Goal: Task Accomplishment & Management: Complete application form

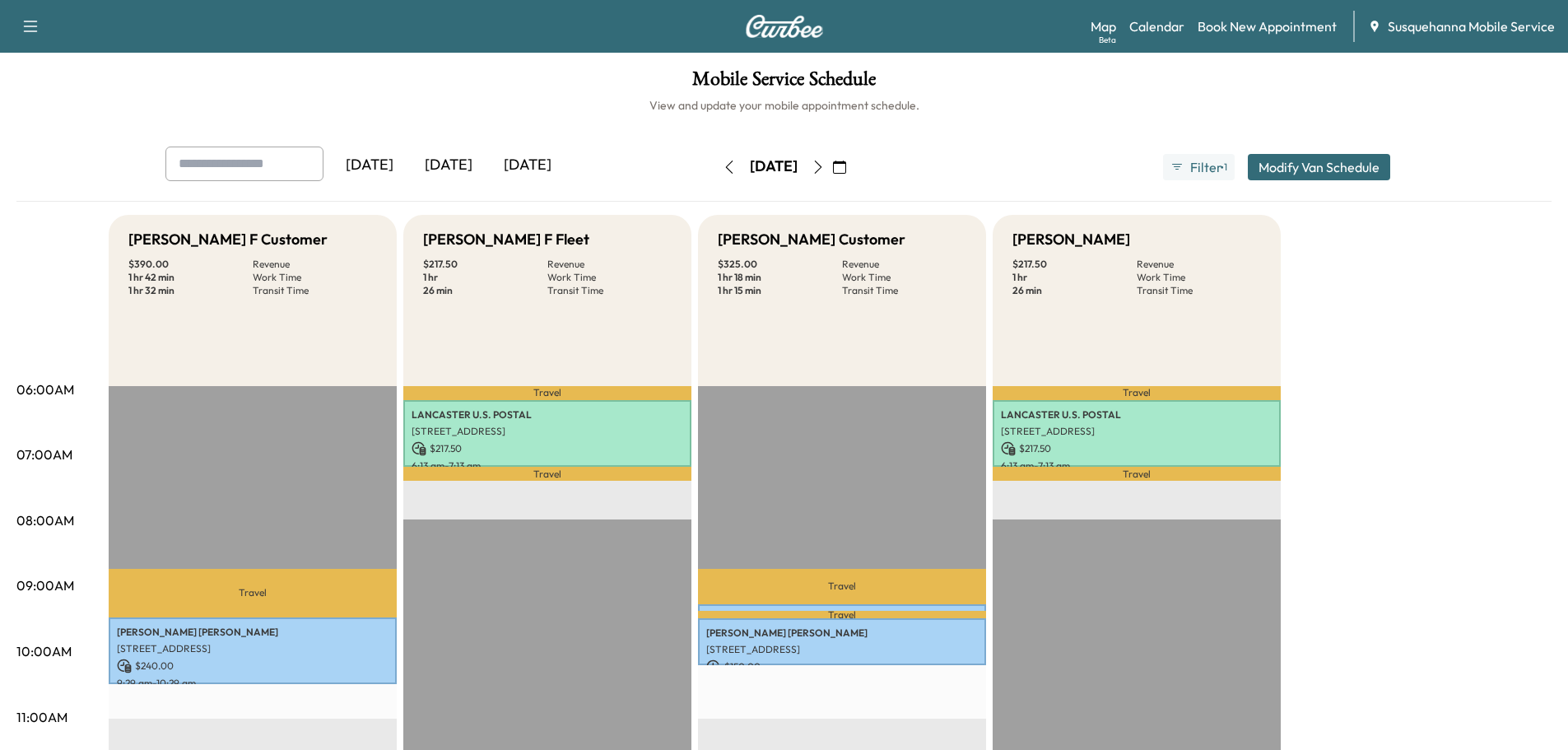
click at [824, 164] on icon "button" at bounding box center [818, 166] width 14 height 14
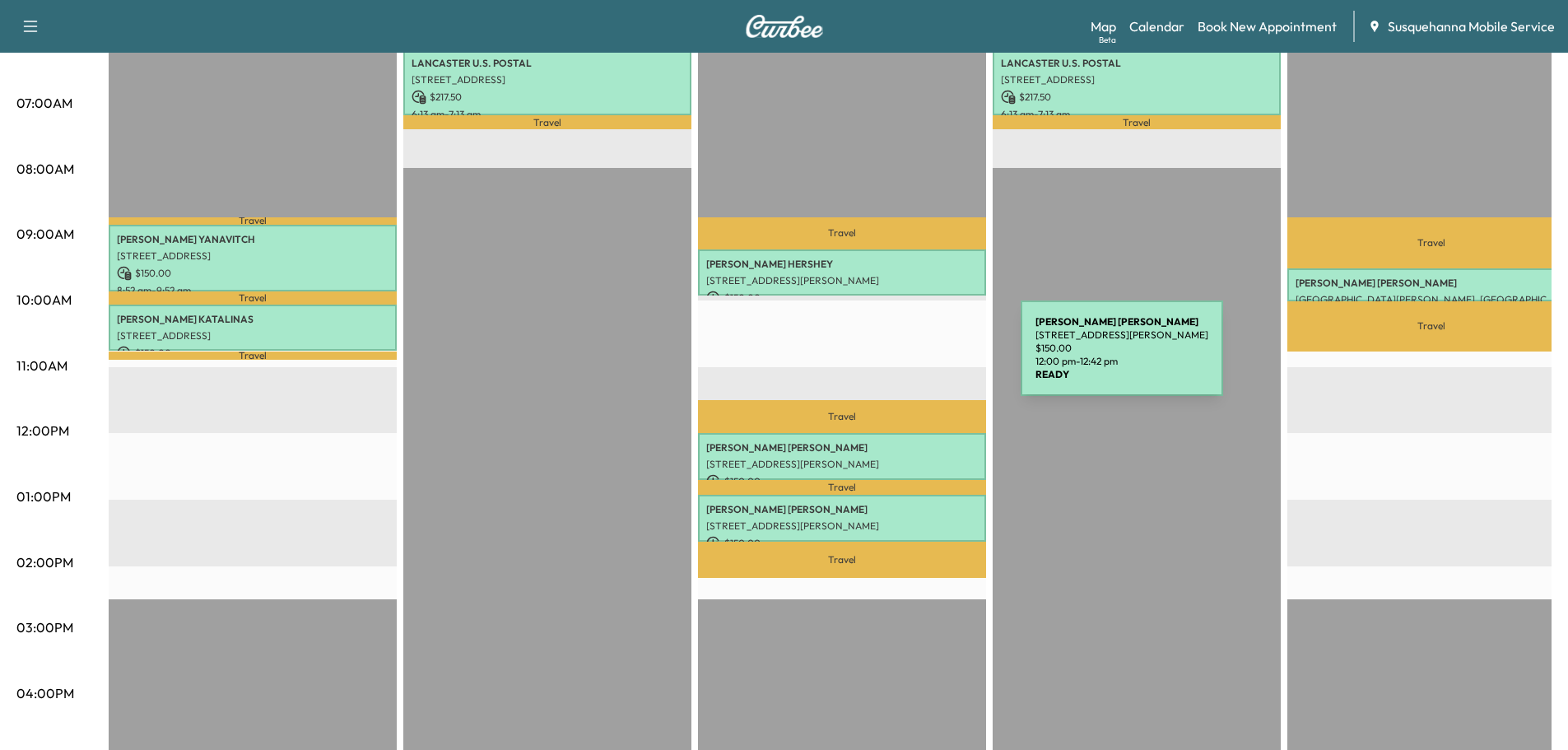
scroll to position [263, 0]
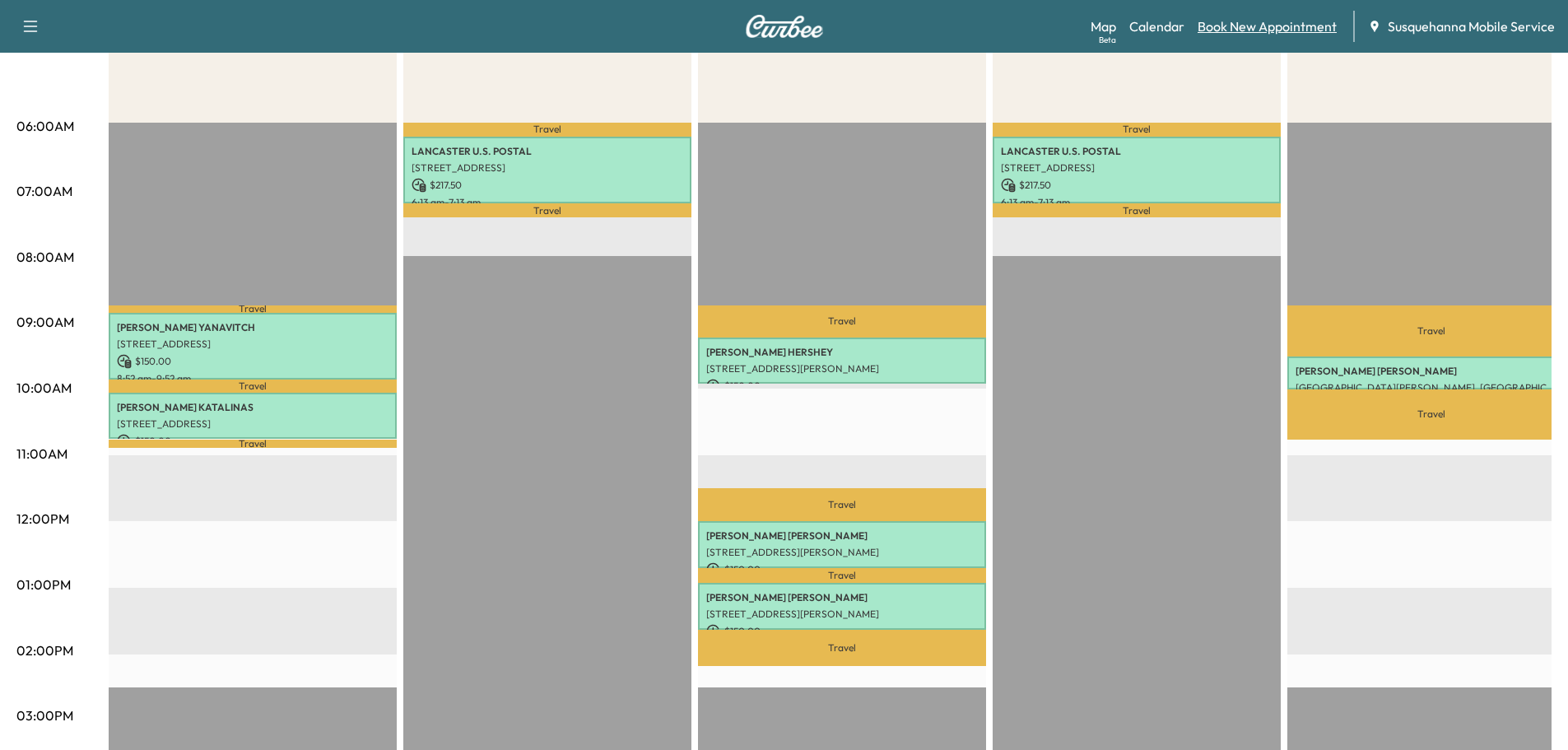
click at [1238, 24] on link "Book New Appointment" at bounding box center [1267, 26] width 139 height 20
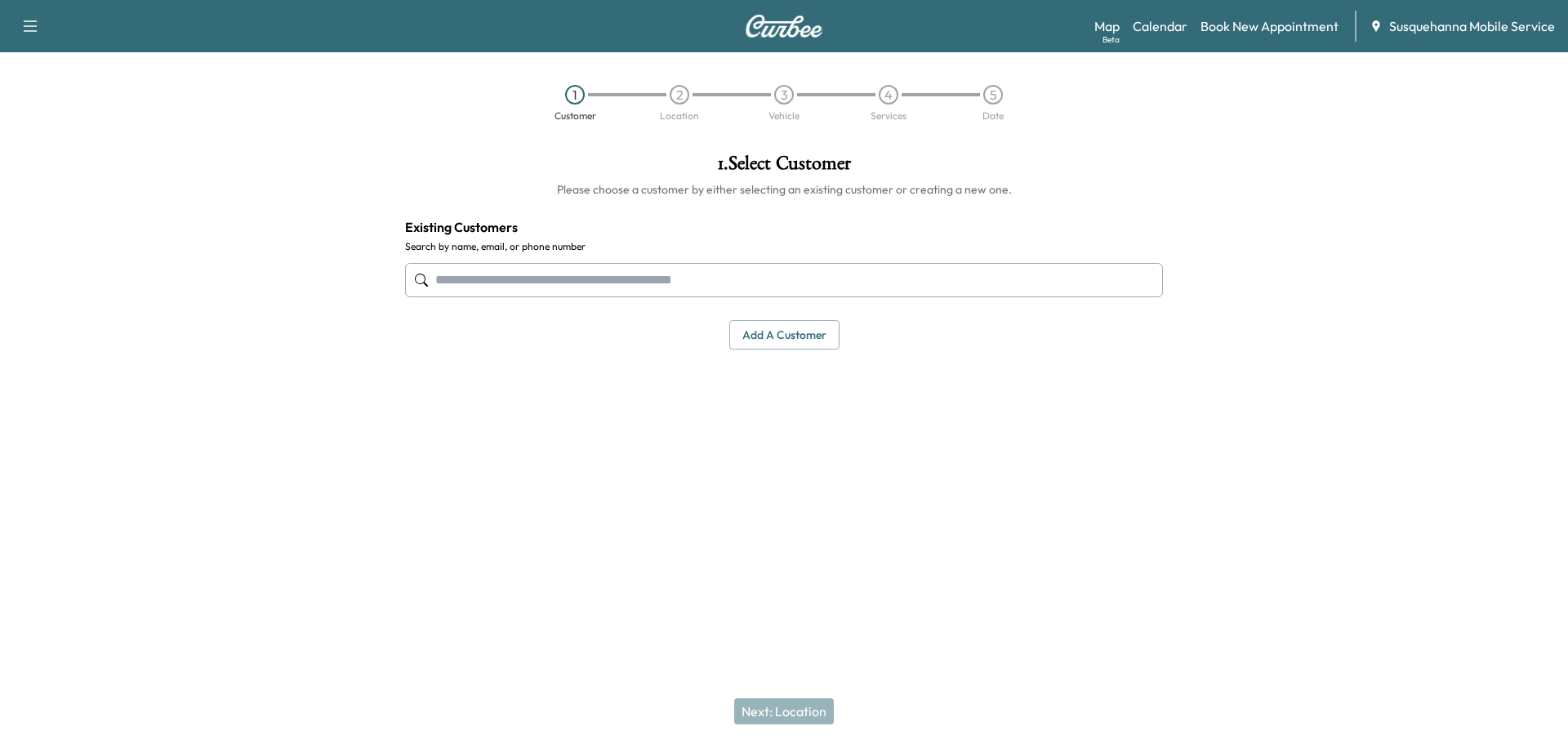
click at [656, 281] on input "text" at bounding box center [784, 280] width 758 height 34
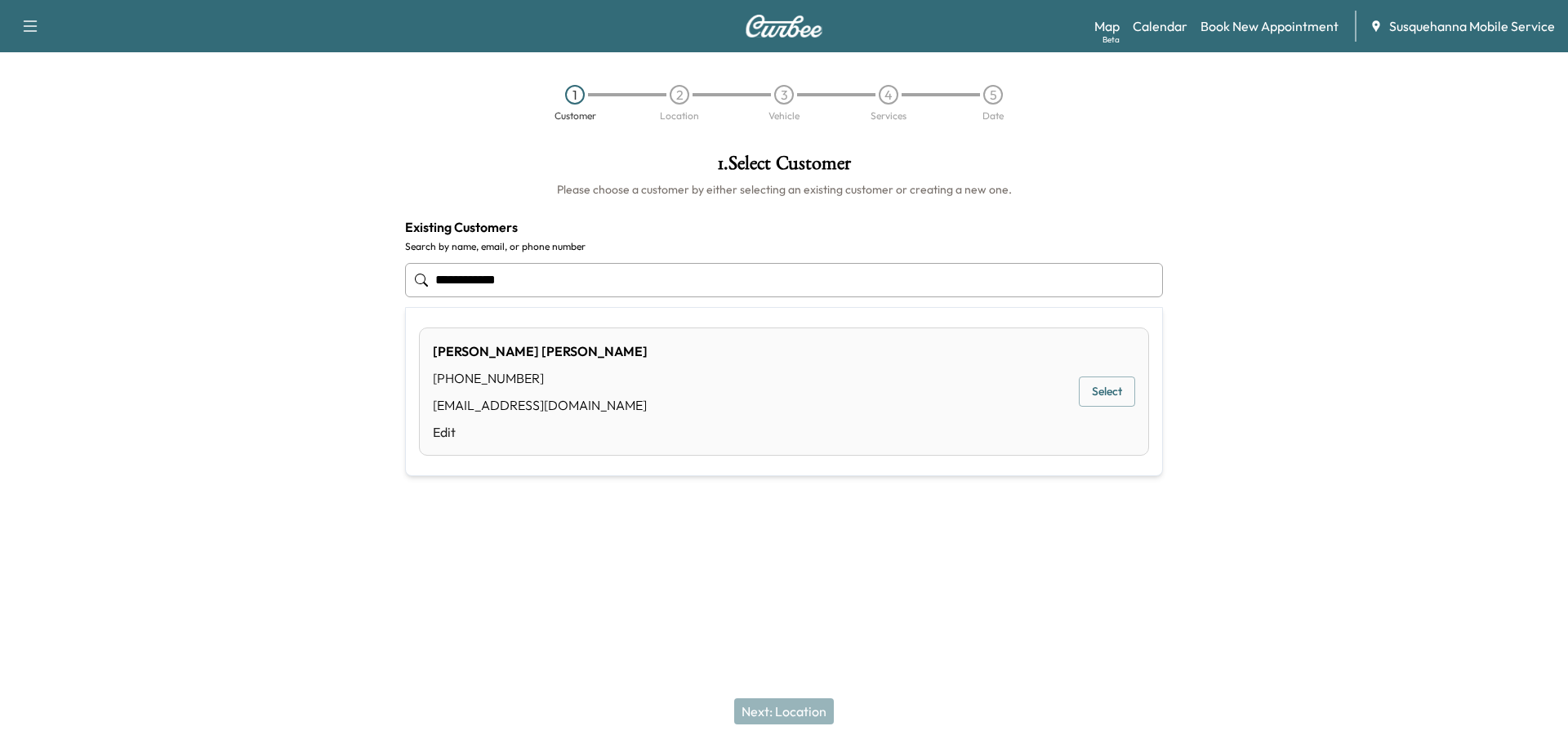
click at [1105, 386] on button "Select" at bounding box center [1106, 391] width 57 height 31
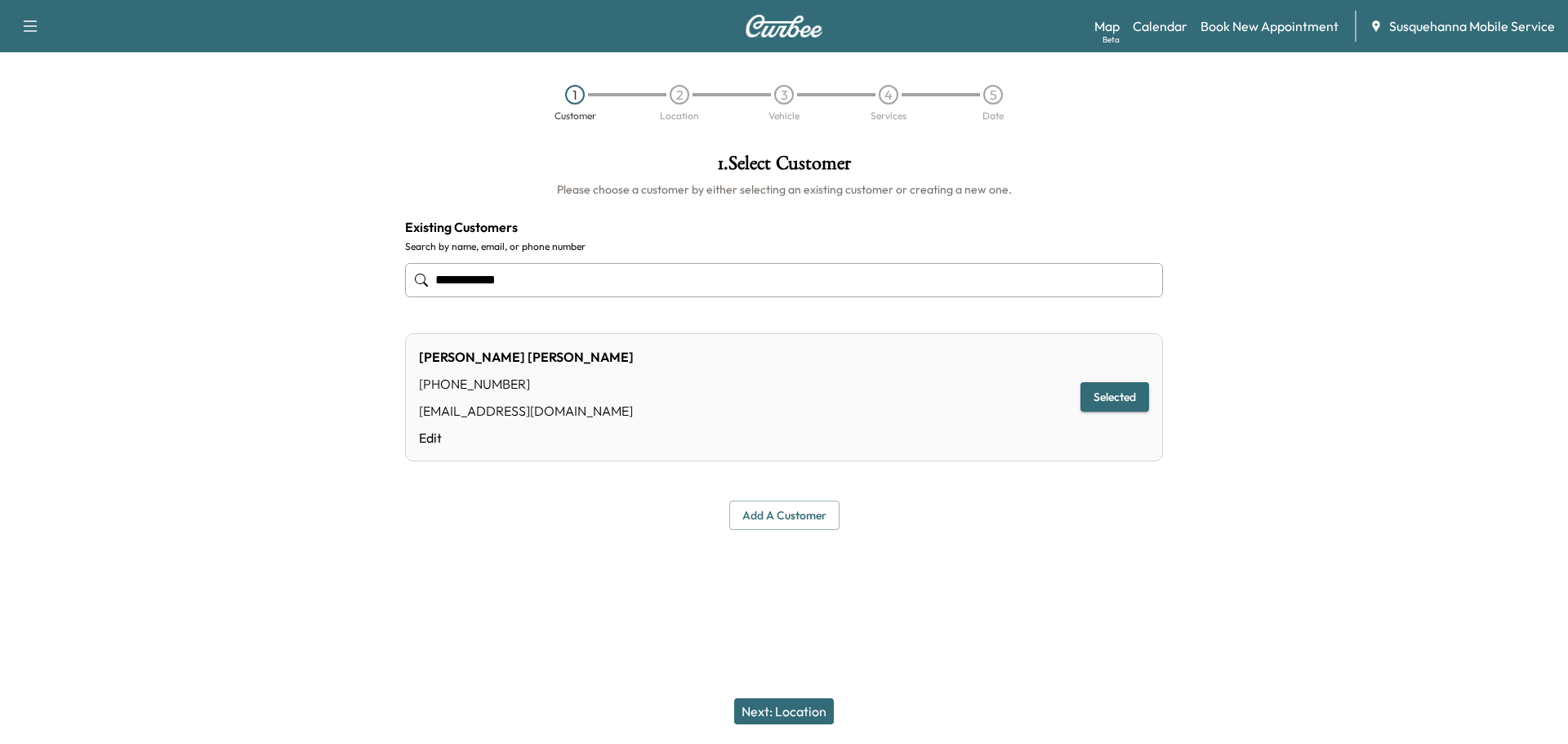
type input "**********"
click at [795, 700] on button "Next: Location" at bounding box center [784, 711] width 100 height 26
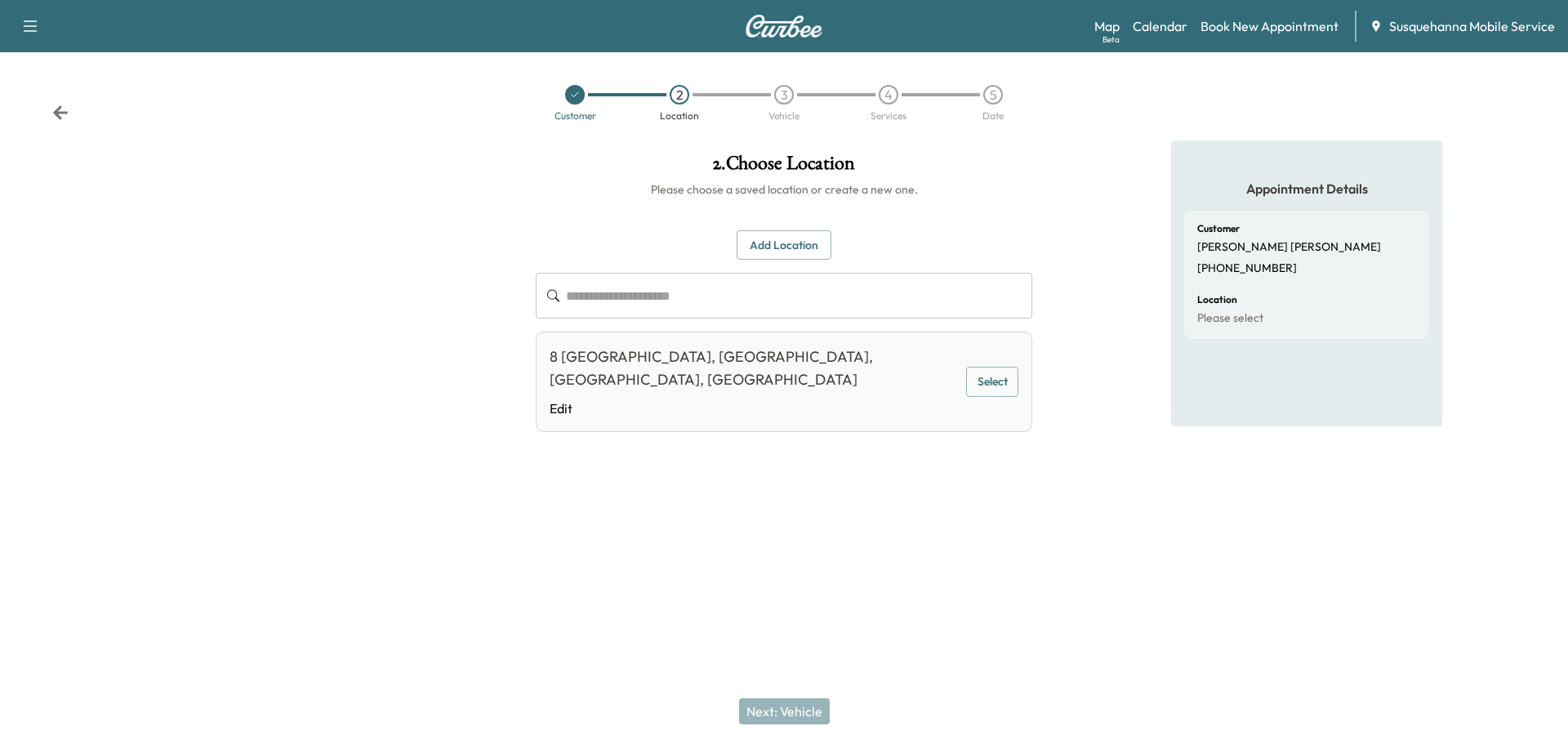
click at [1015, 381] on button "Select" at bounding box center [992, 381] width 52 height 31
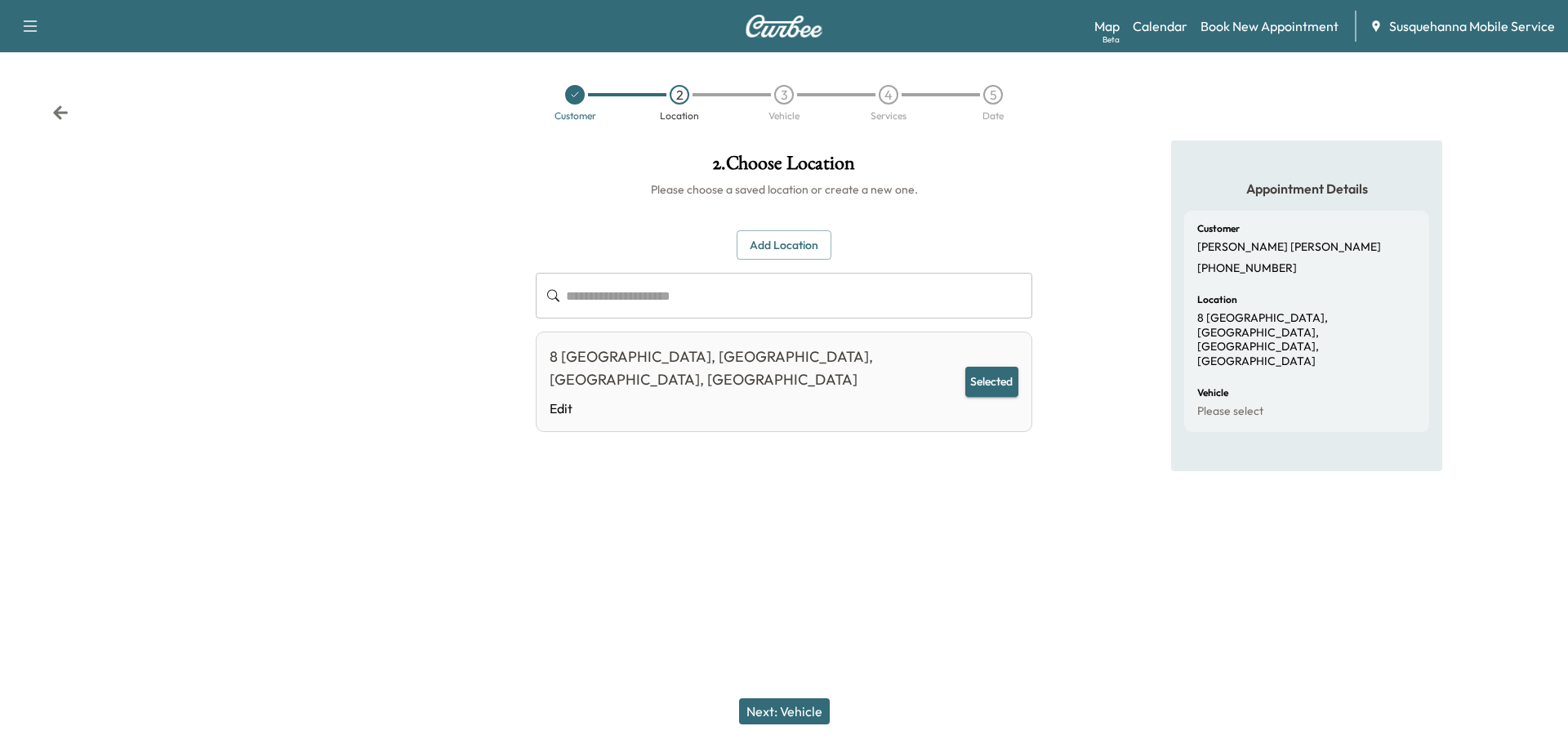
click at [804, 699] on button "Next: Vehicle" at bounding box center [784, 711] width 91 height 26
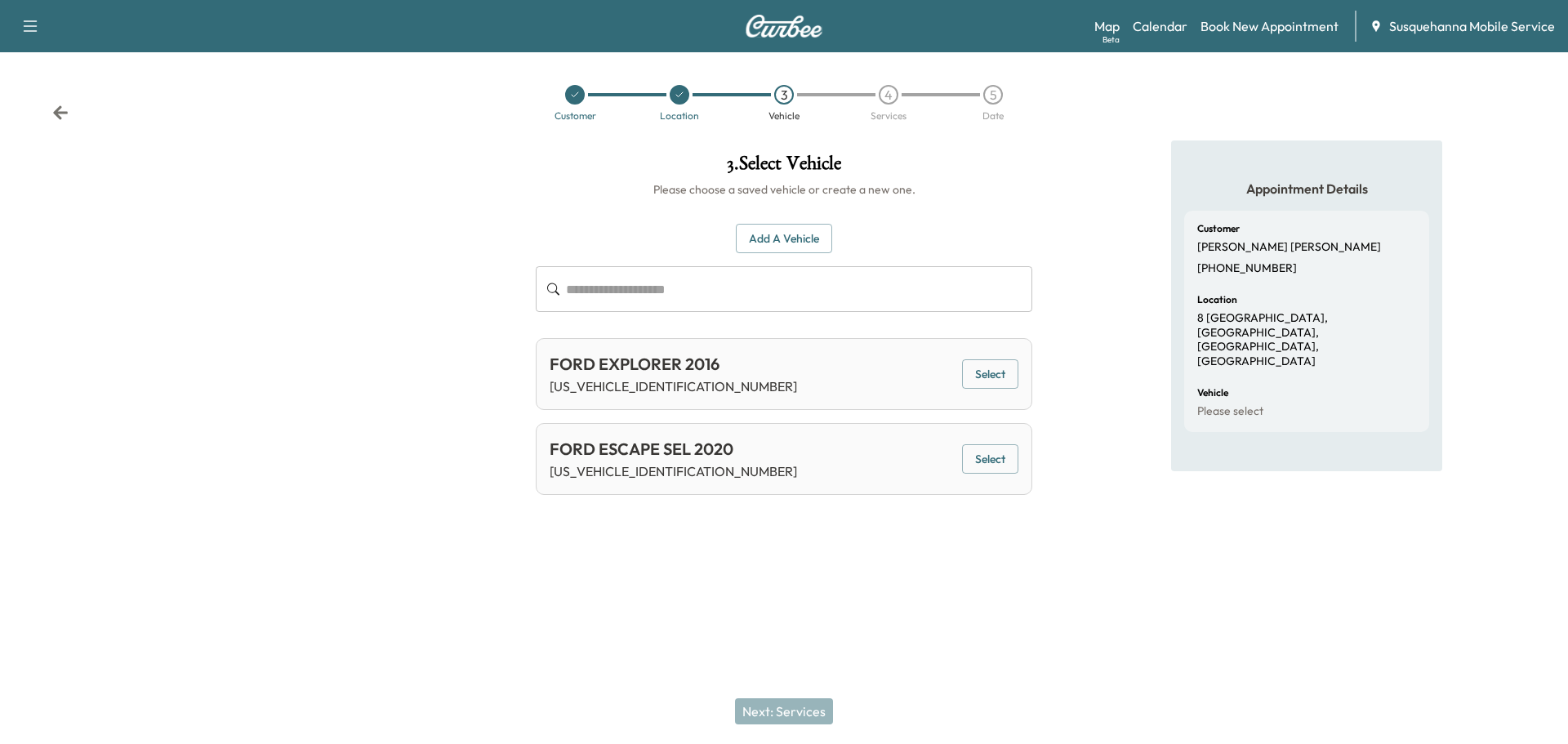
click at [997, 464] on button "Select" at bounding box center [990, 460] width 57 height 31
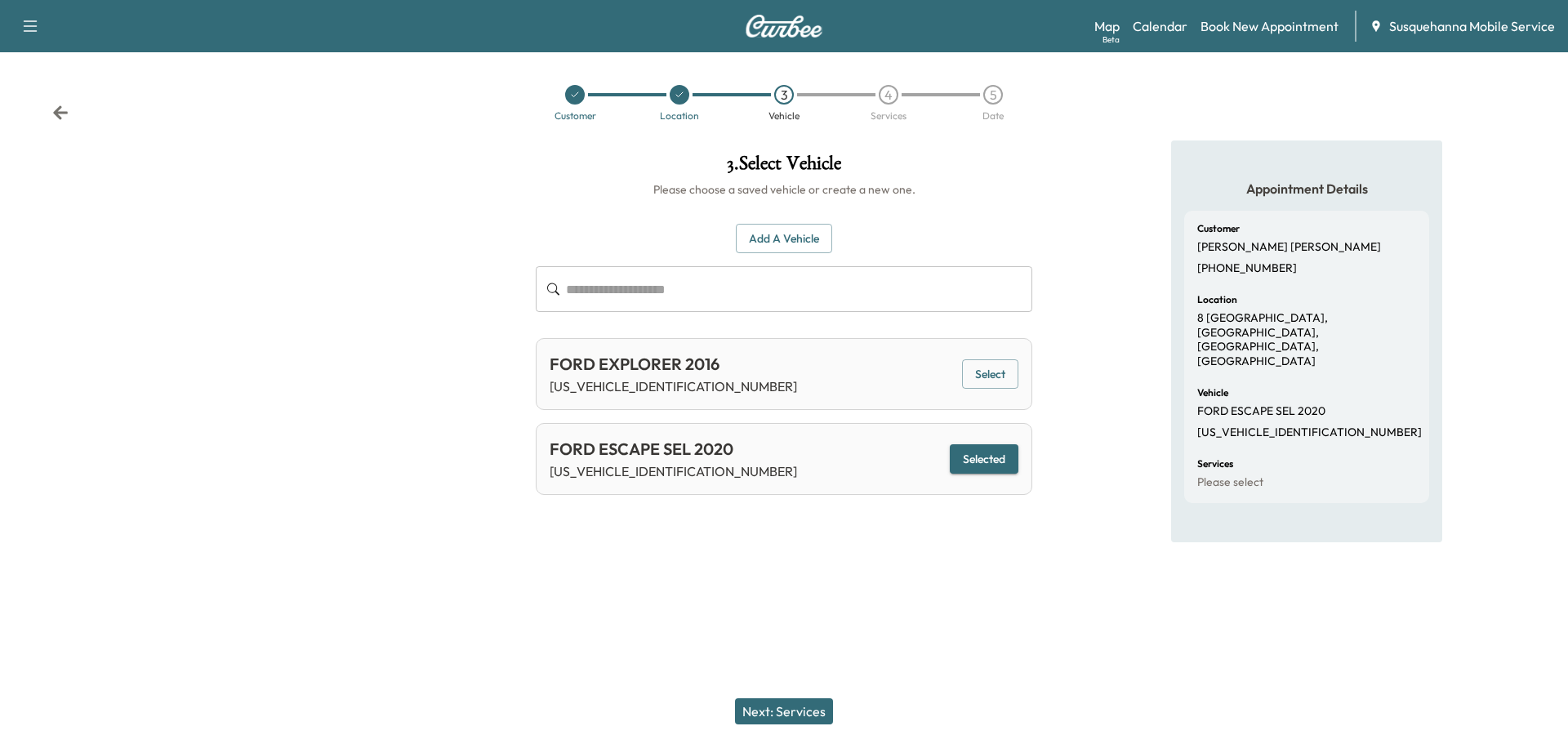
click at [806, 708] on button "Next: Services" at bounding box center [784, 711] width 98 height 26
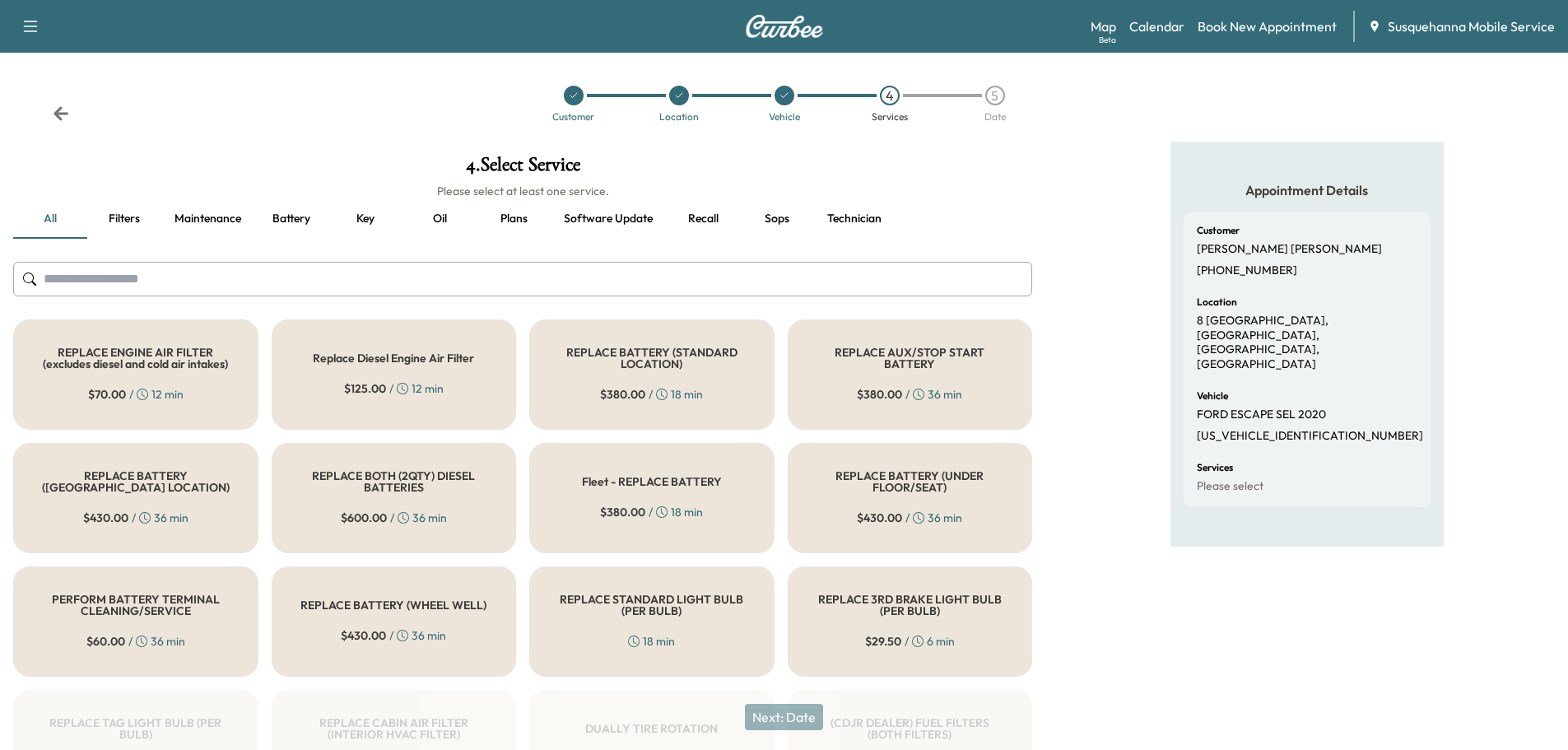
click at [640, 285] on input "text" at bounding box center [523, 279] width 1019 height 34
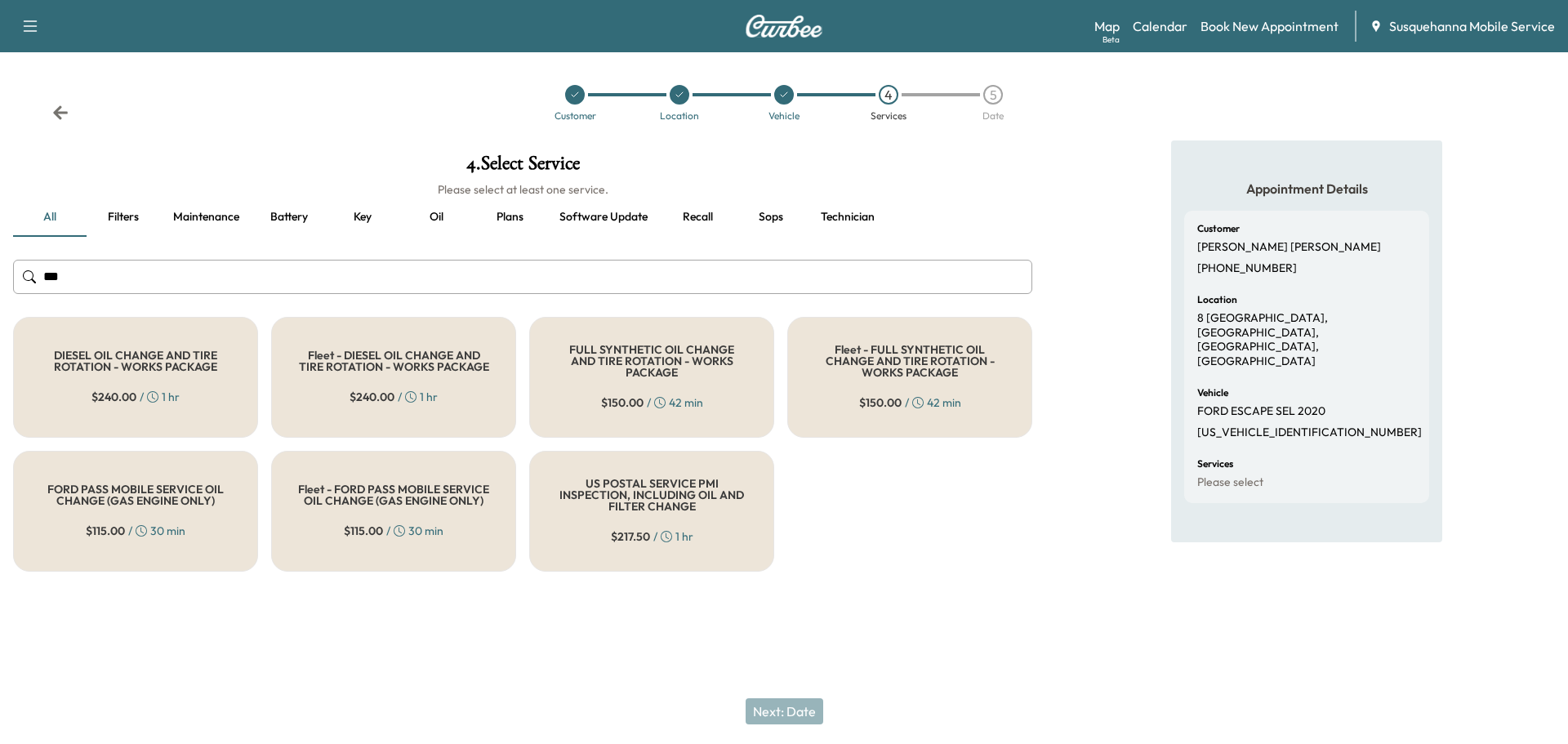
type input "***"
click at [610, 358] on h5 "FULL SYNTHETIC OIL CHANGE AND TIRE ROTATION - WORKS PACKAGE" at bounding box center [651, 361] width 191 height 34
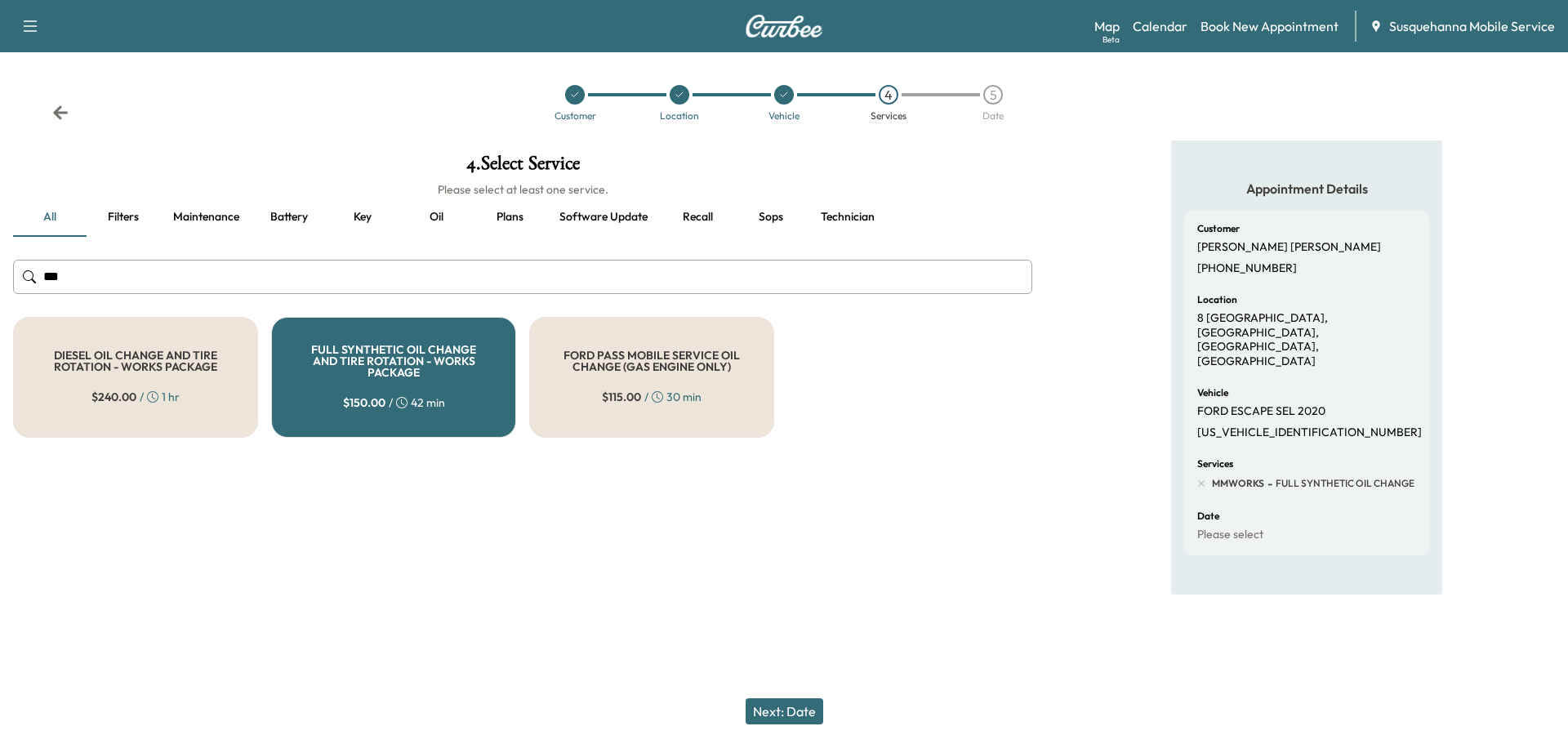
click at [787, 717] on button "Next: Date" at bounding box center [784, 711] width 77 height 26
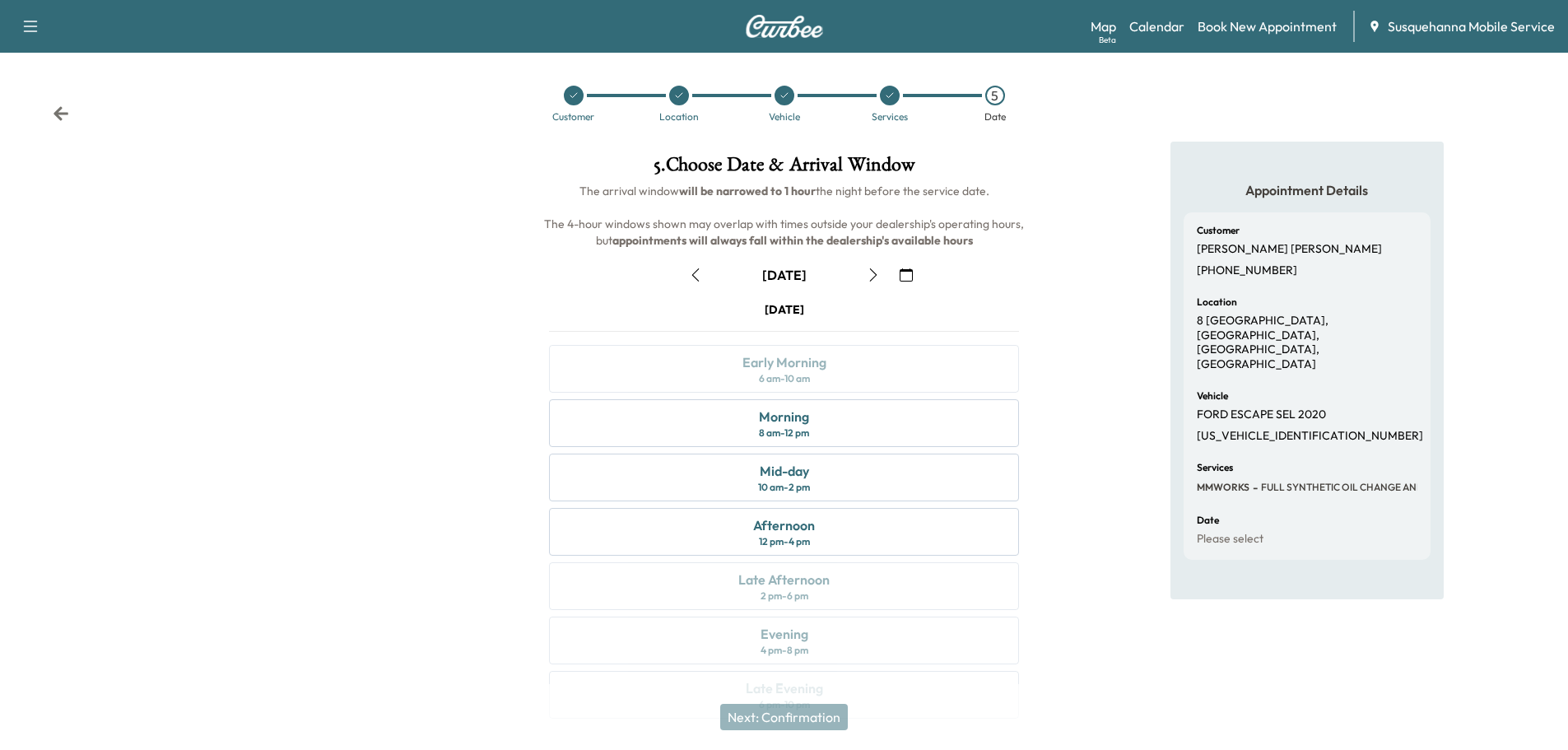
click at [873, 273] on icon "button" at bounding box center [873, 274] width 14 height 14
click at [906, 273] on icon "button" at bounding box center [906, 274] width 14 height 14
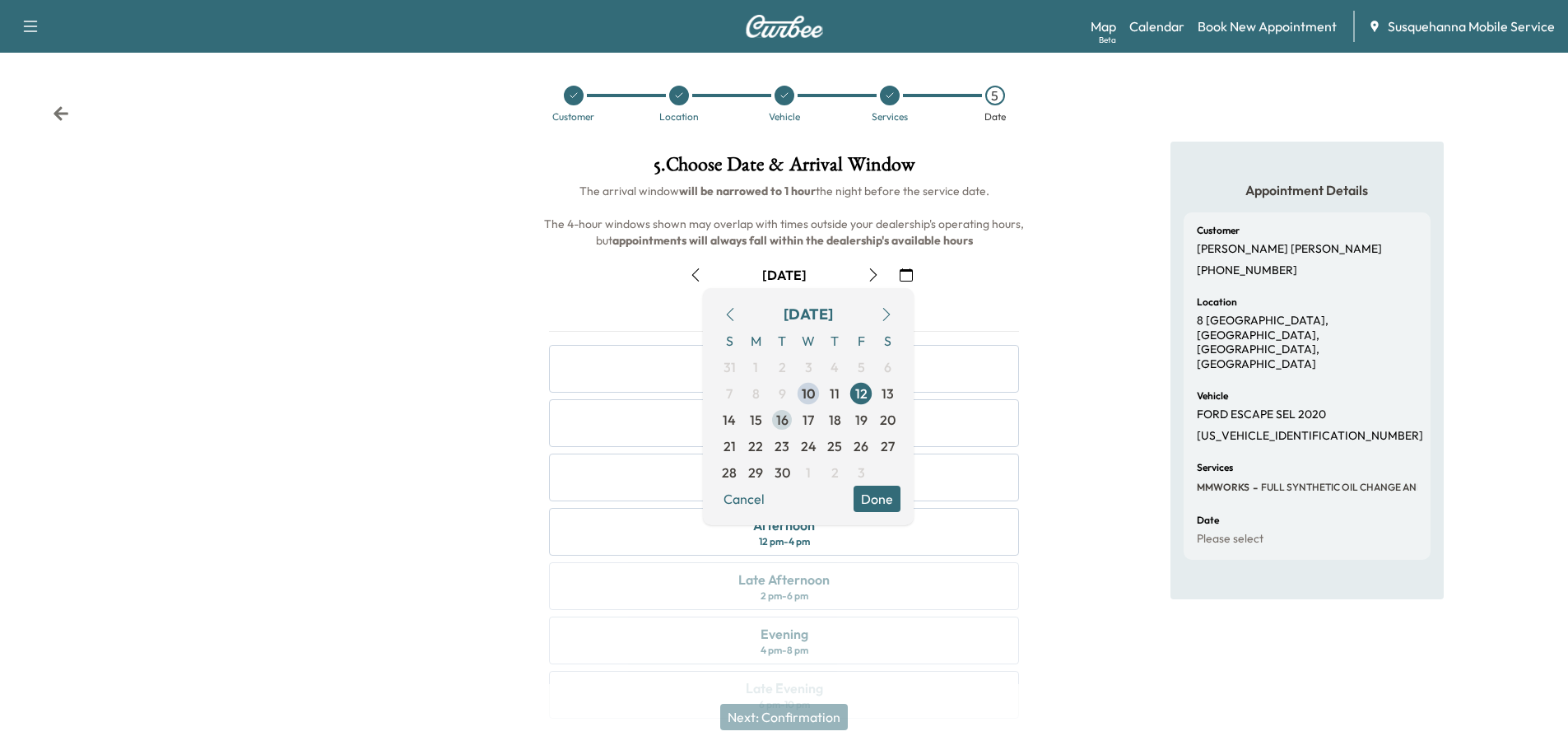
click at [779, 423] on span "16" at bounding box center [783, 420] width 13 height 20
click at [837, 420] on span "18" at bounding box center [835, 420] width 13 height 20
click at [879, 498] on button "Done" at bounding box center [877, 498] width 47 height 26
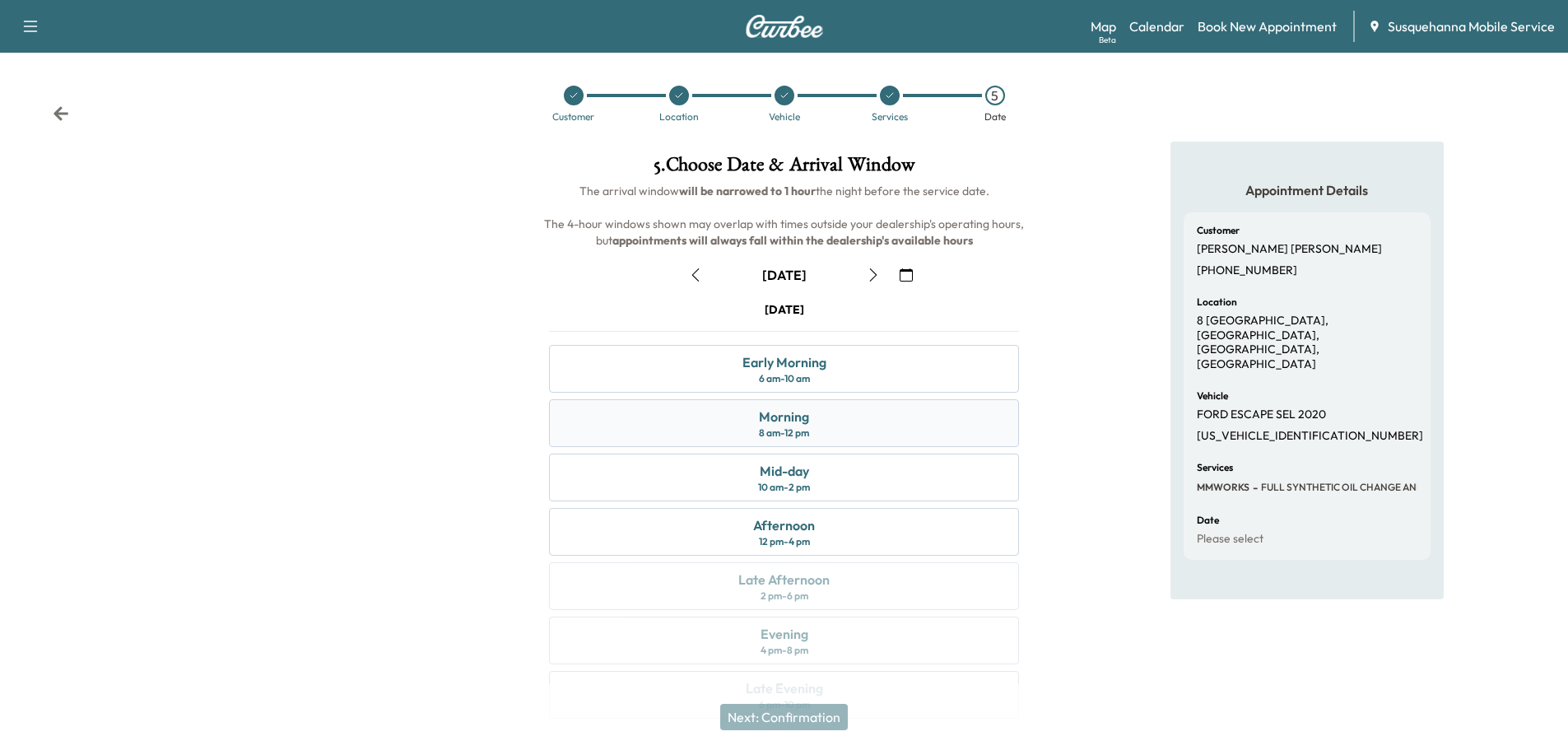
click at [867, 432] on div "Morning 8 am - 12 pm" at bounding box center [784, 422] width 470 height 48
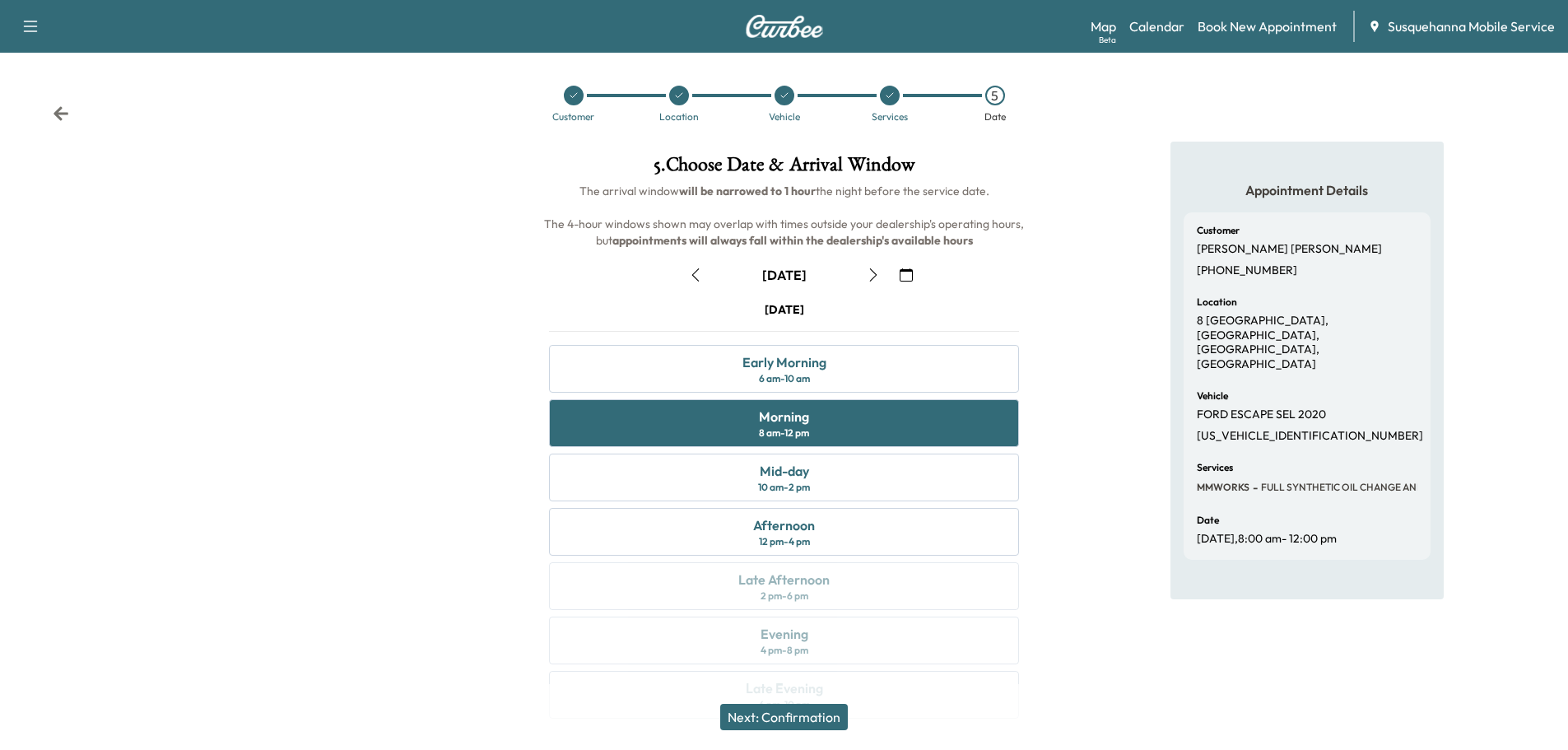
click at [911, 279] on icon "button" at bounding box center [906, 274] width 14 height 14
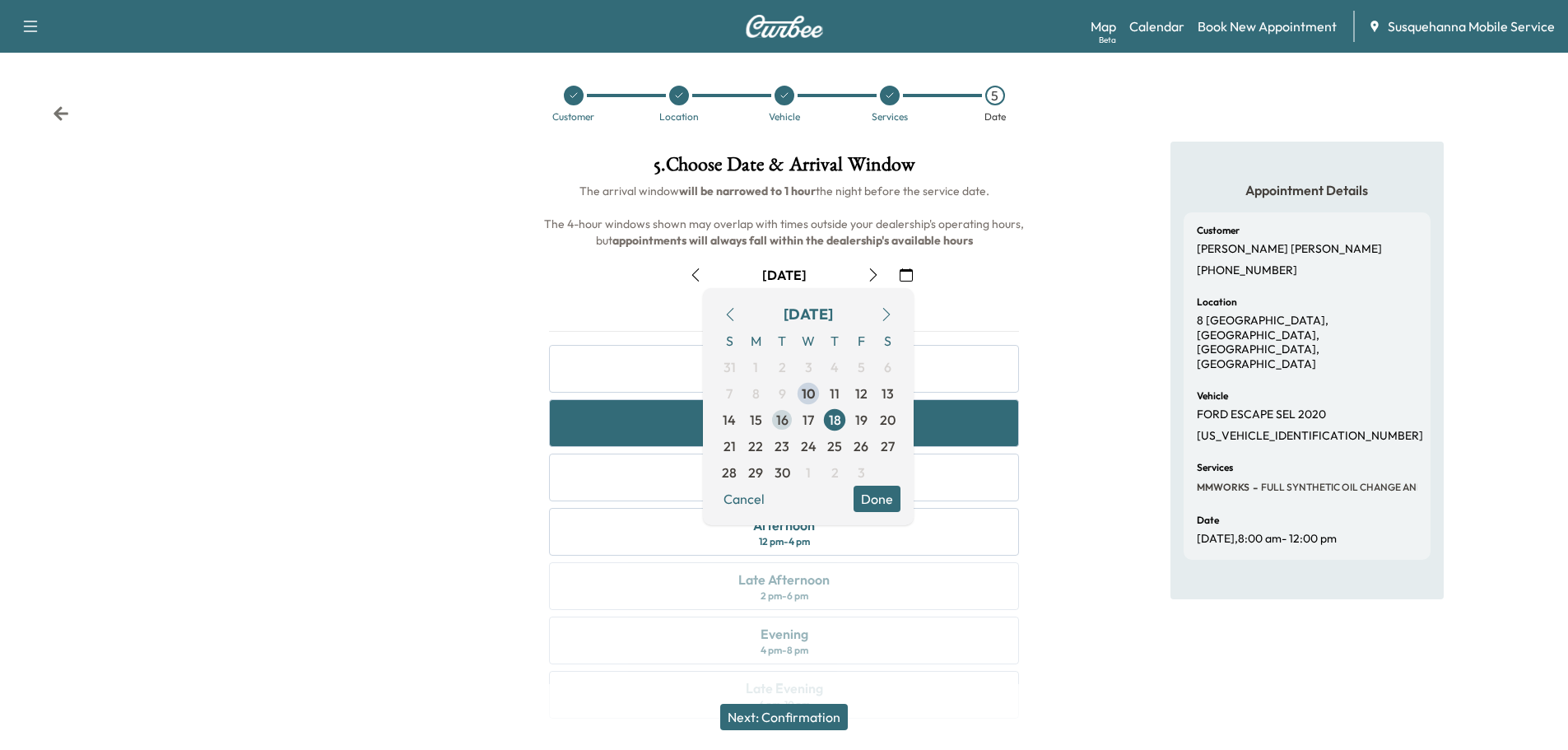
click at [786, 419] on span "16" at bounding box center [783, 420] width 13 height 20
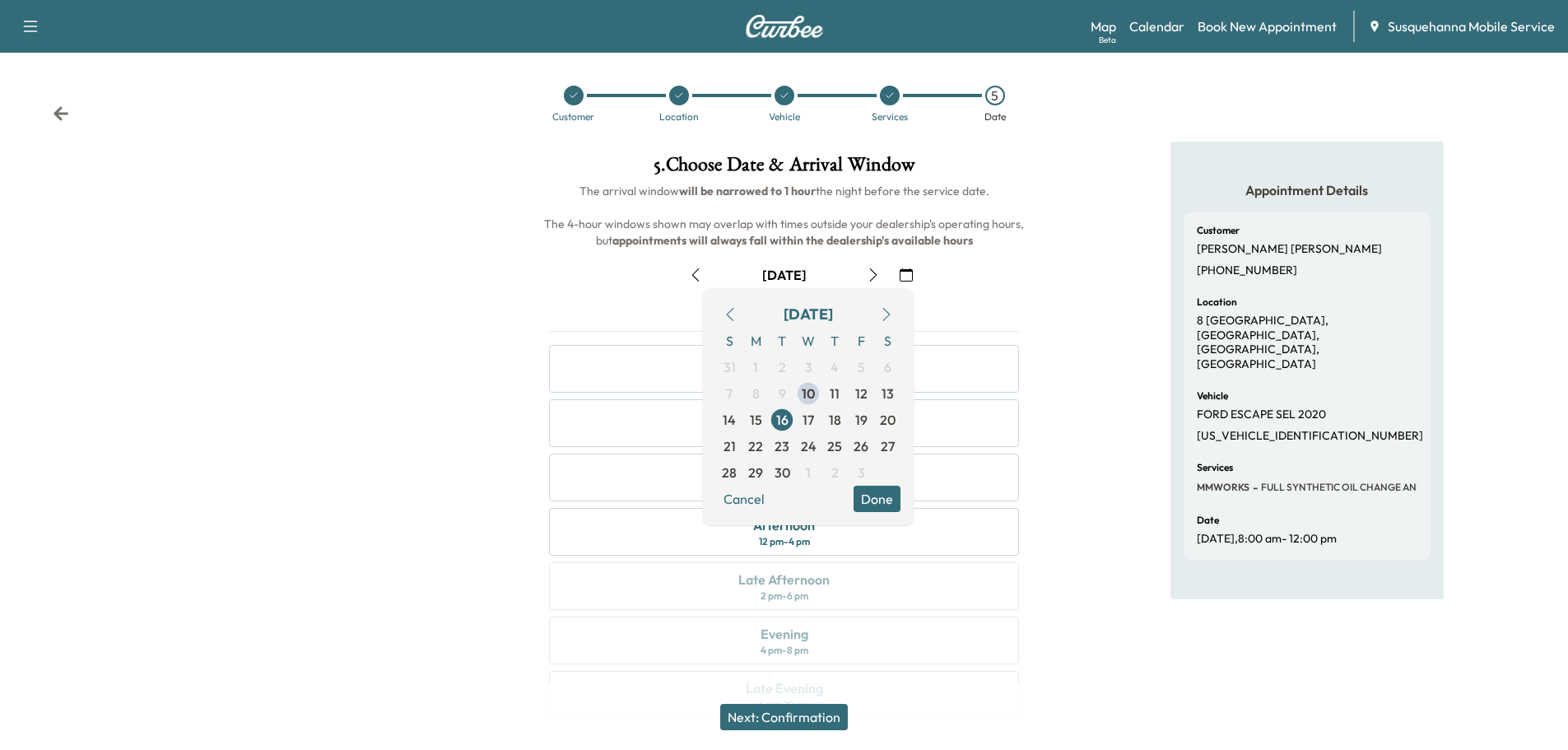
click at [871, 500] on button "Done" at bounding box center [877, 498] width 47 height 26
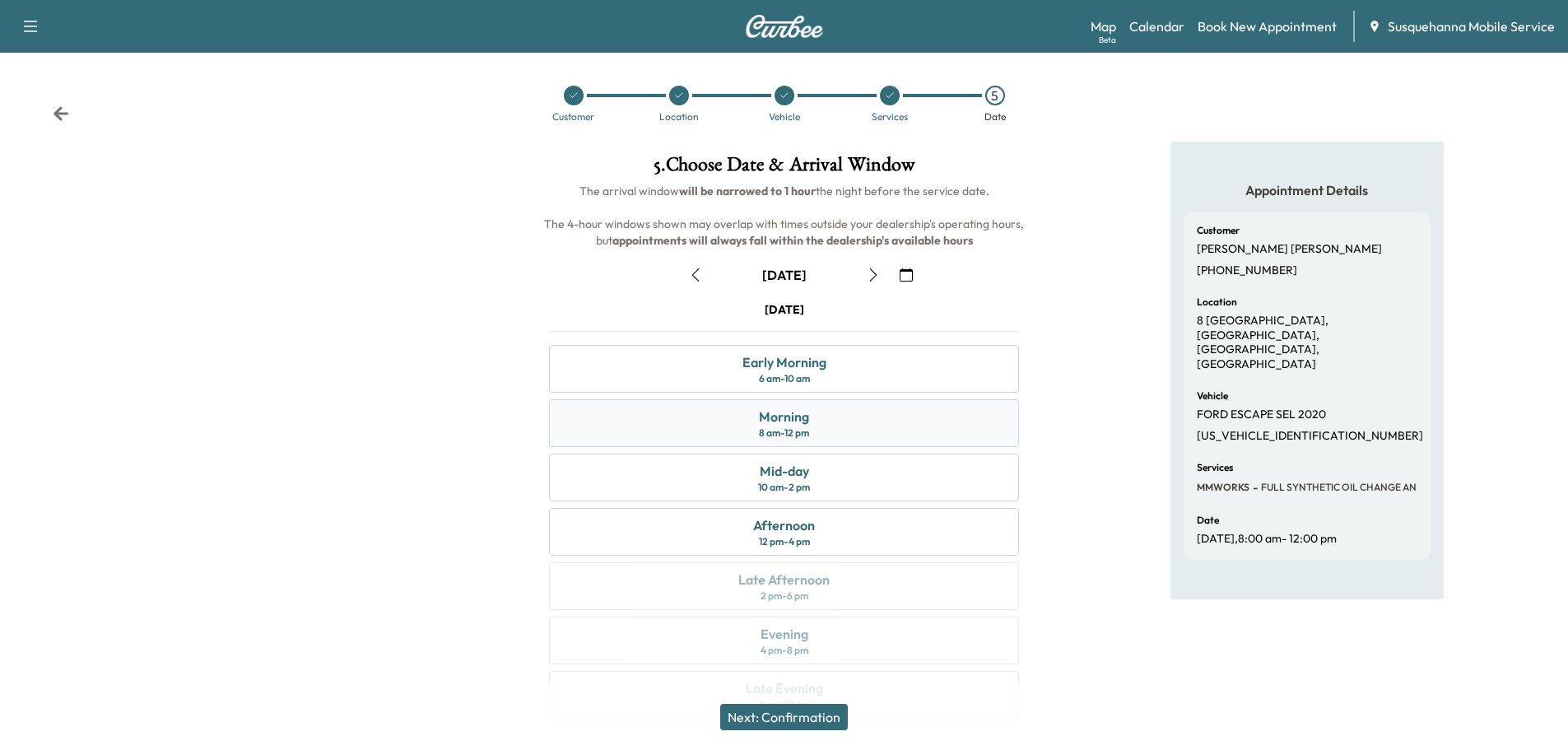
click at [870, 432] on div "Morning 8 am - 12 pm" at bounding box center [784, 422] width 470 height 48
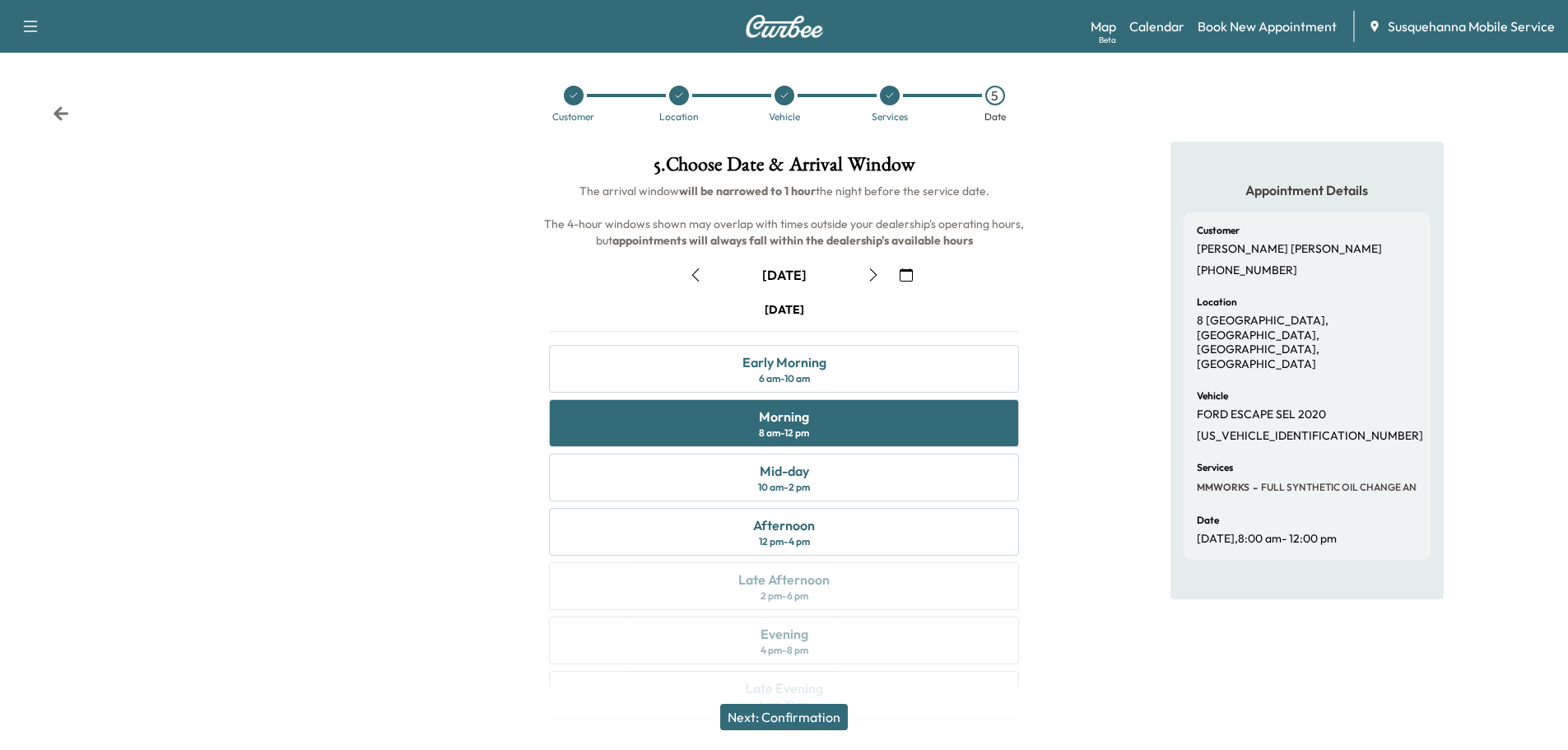
click at [786, 710] on button "Next: Confirmation" at bounding box center [784, 717] width 128 height 26
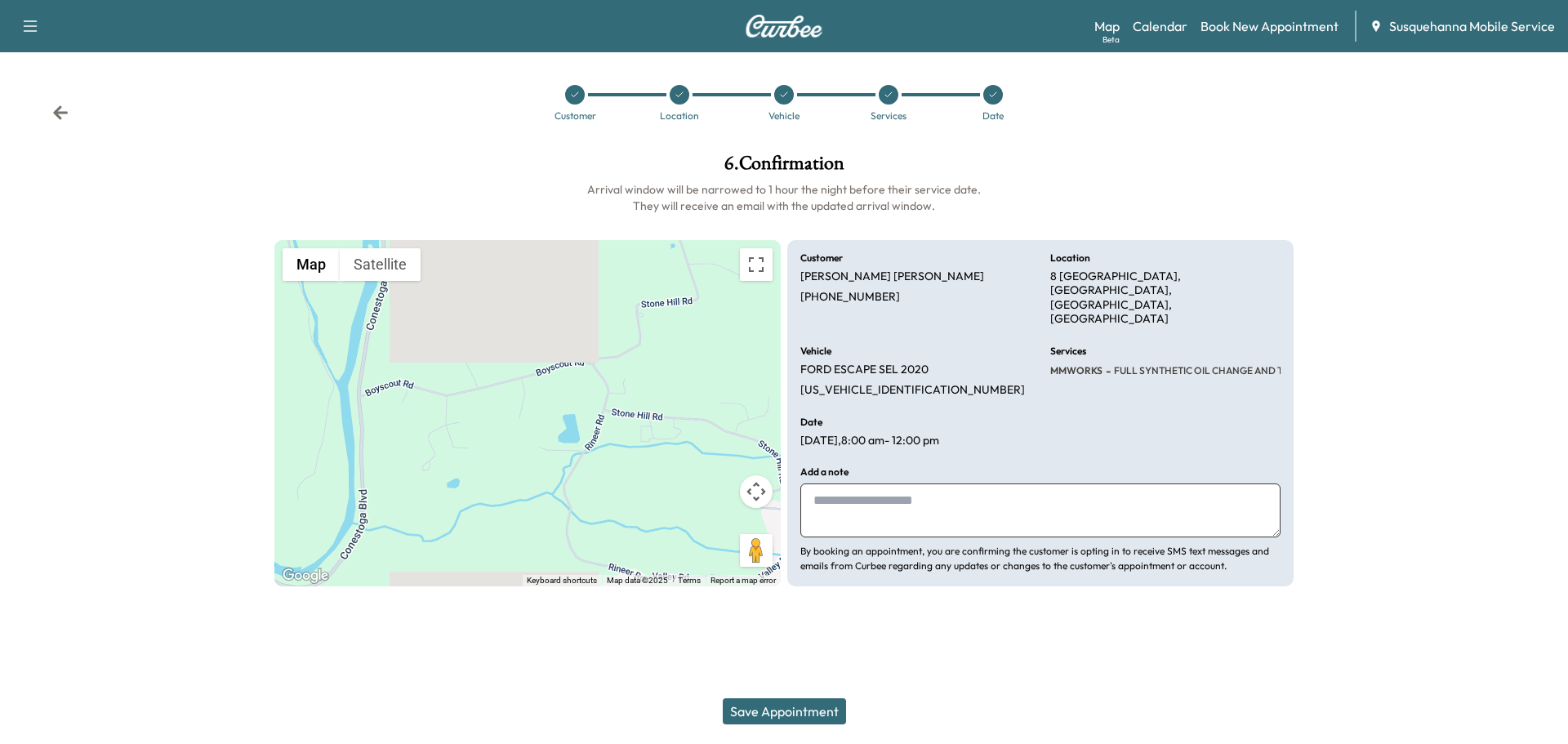
click at [903, 494] on textarea at bounding box center [1040, 510] width 480 height 54
click at [892, 483] on textarea "******" at bounding box center [1040, 510] width 480 height 54
type textarea "**********"
click at [57, 118] on icon at bounding box center [60, 112] width 16 height 16
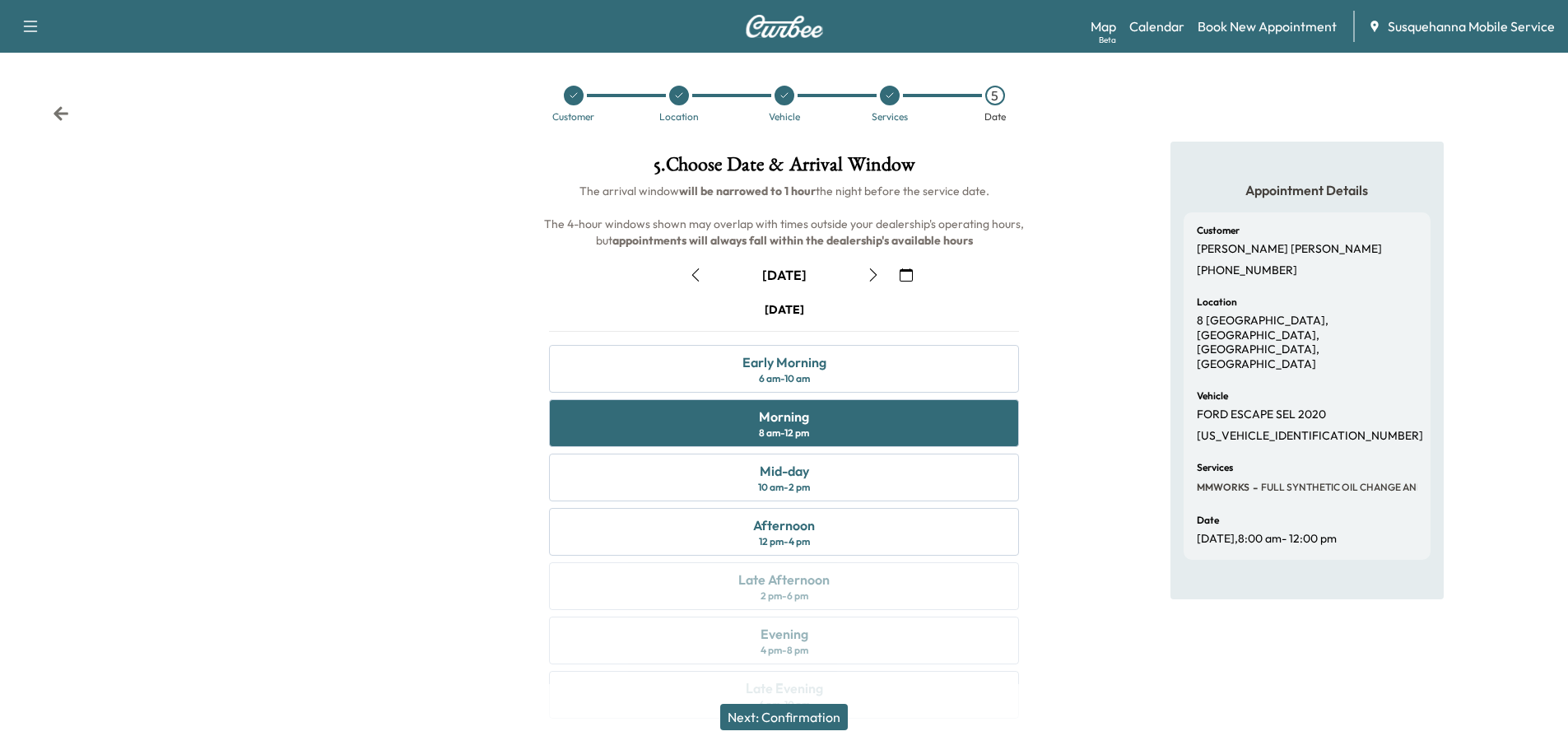
click at [70, 110] on div "Customer Location Vehicle Services 5 Date" at bounding box center [784, 104] width 1568 height 76
click at [68, 111] on icon at bounding box center [61, 113] width 16 height 16
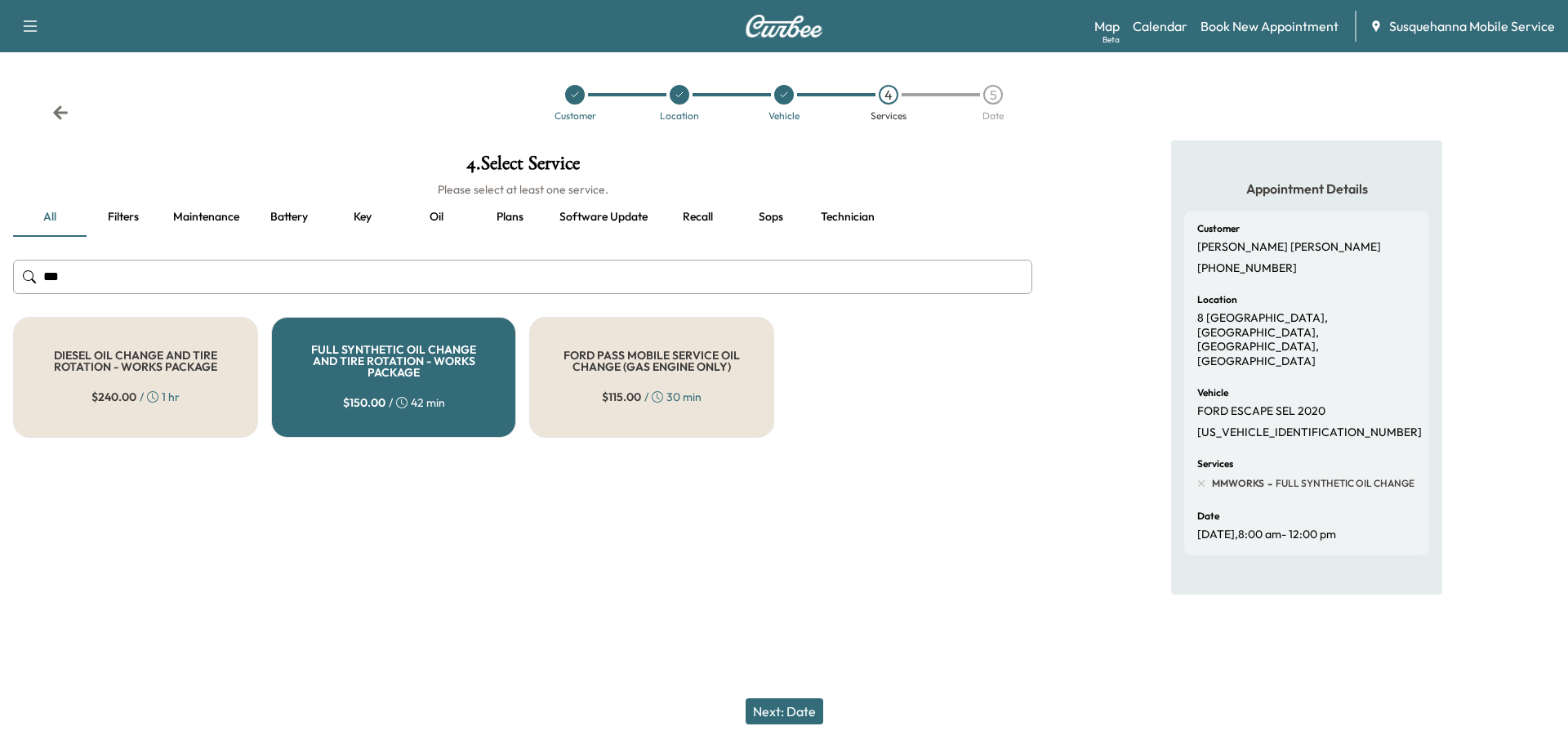
click at [831, 216] on button "Technician" at bounding box center [847, 217] width 80 height 39
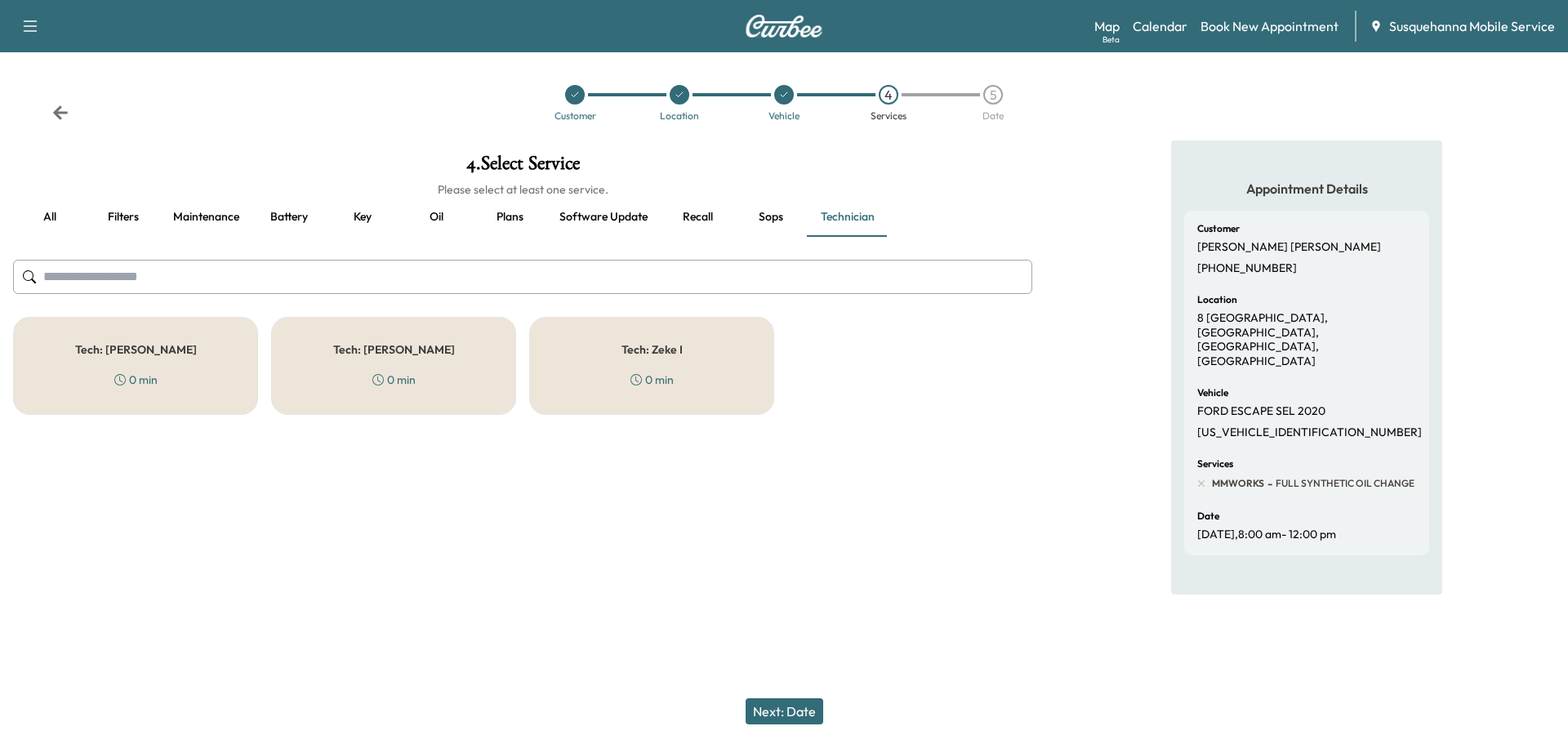
click at [447, 374] on div "Tech: [PERSON_NAME] 0 min" at bounding box center [393, 365] width 245 height 98
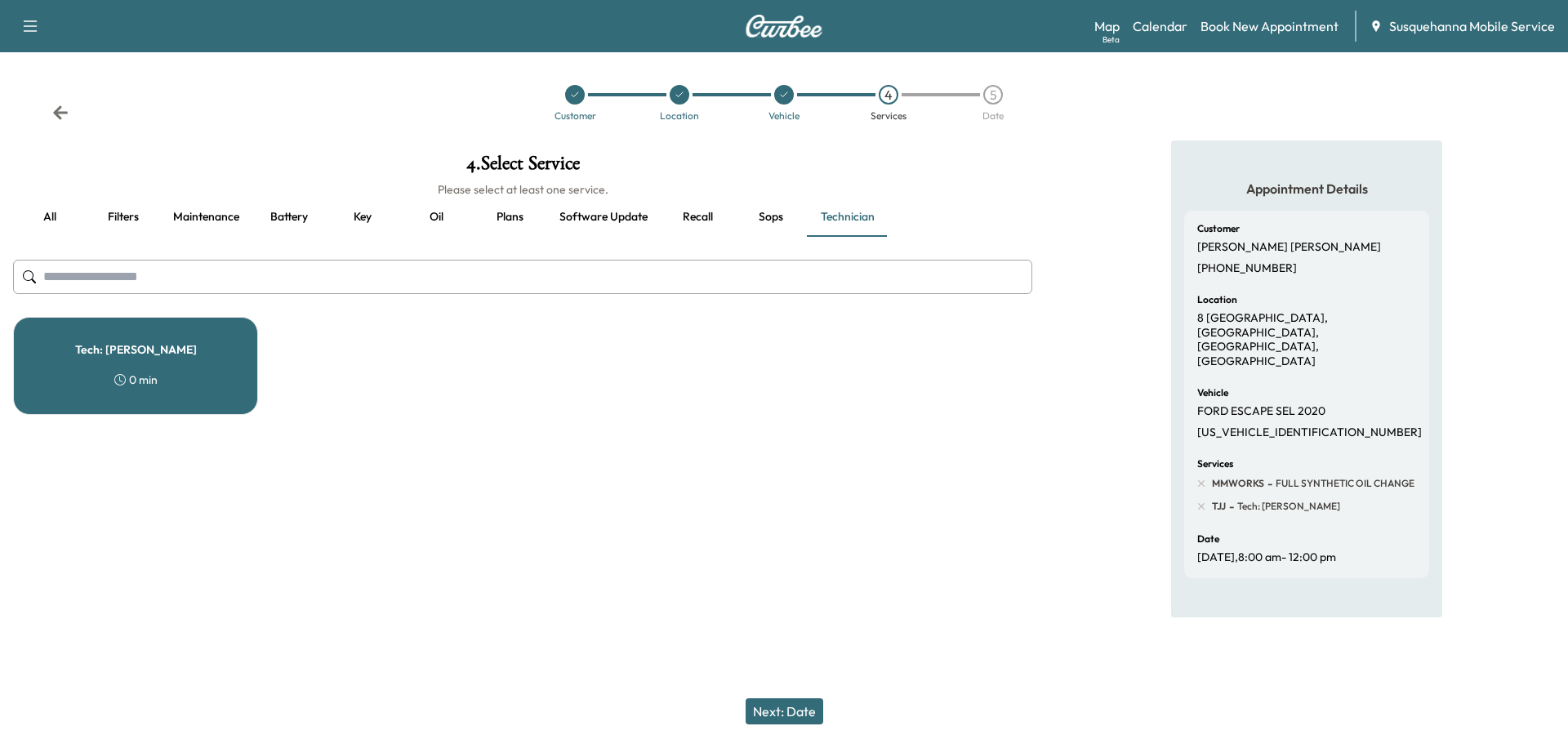
click at [803, 713] on button "Next: Date" at bounding box center [784, 711] width 77 height 26
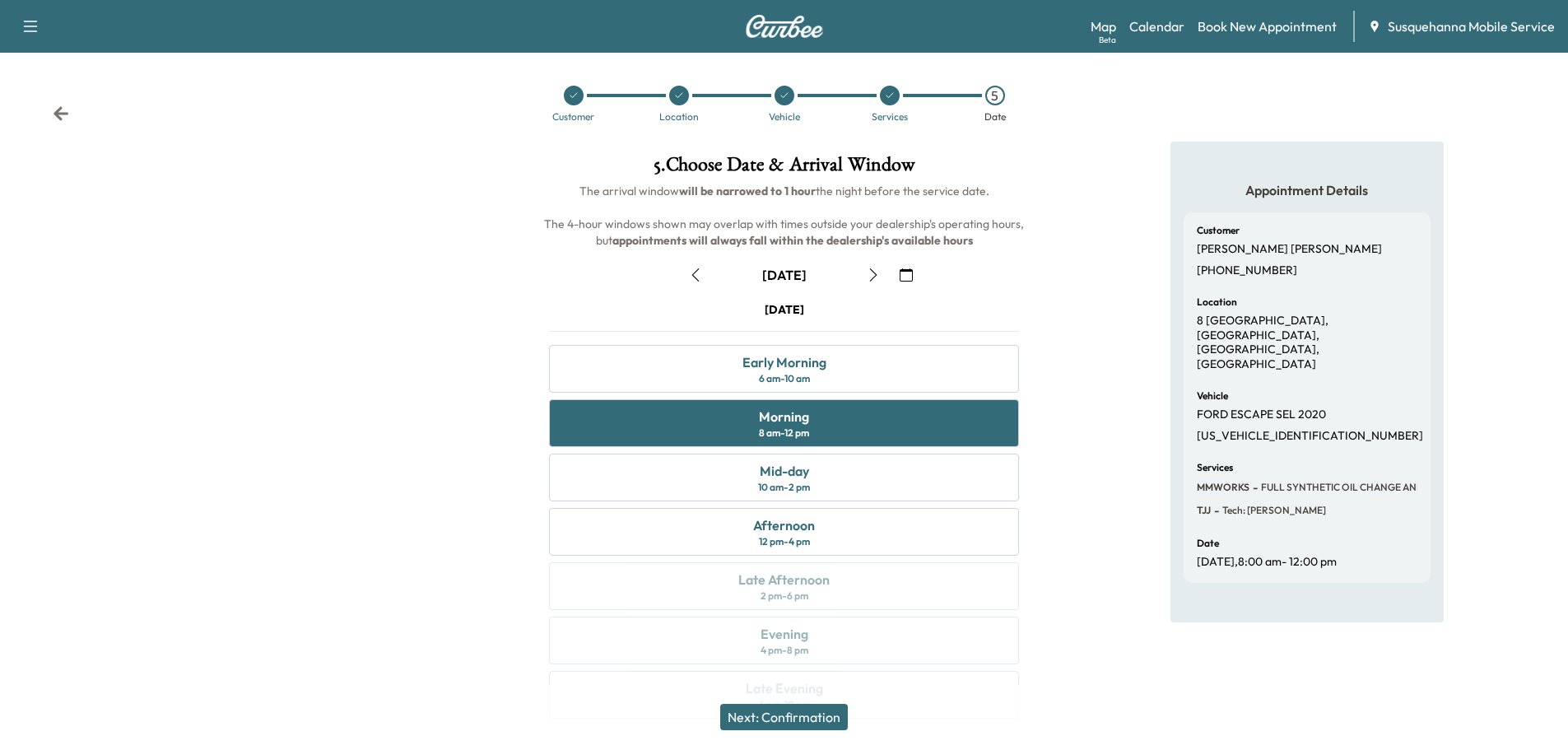
click at [809, 719] on button "Next: Confirmation" at bounding box center [784, 717] width 128 height 26
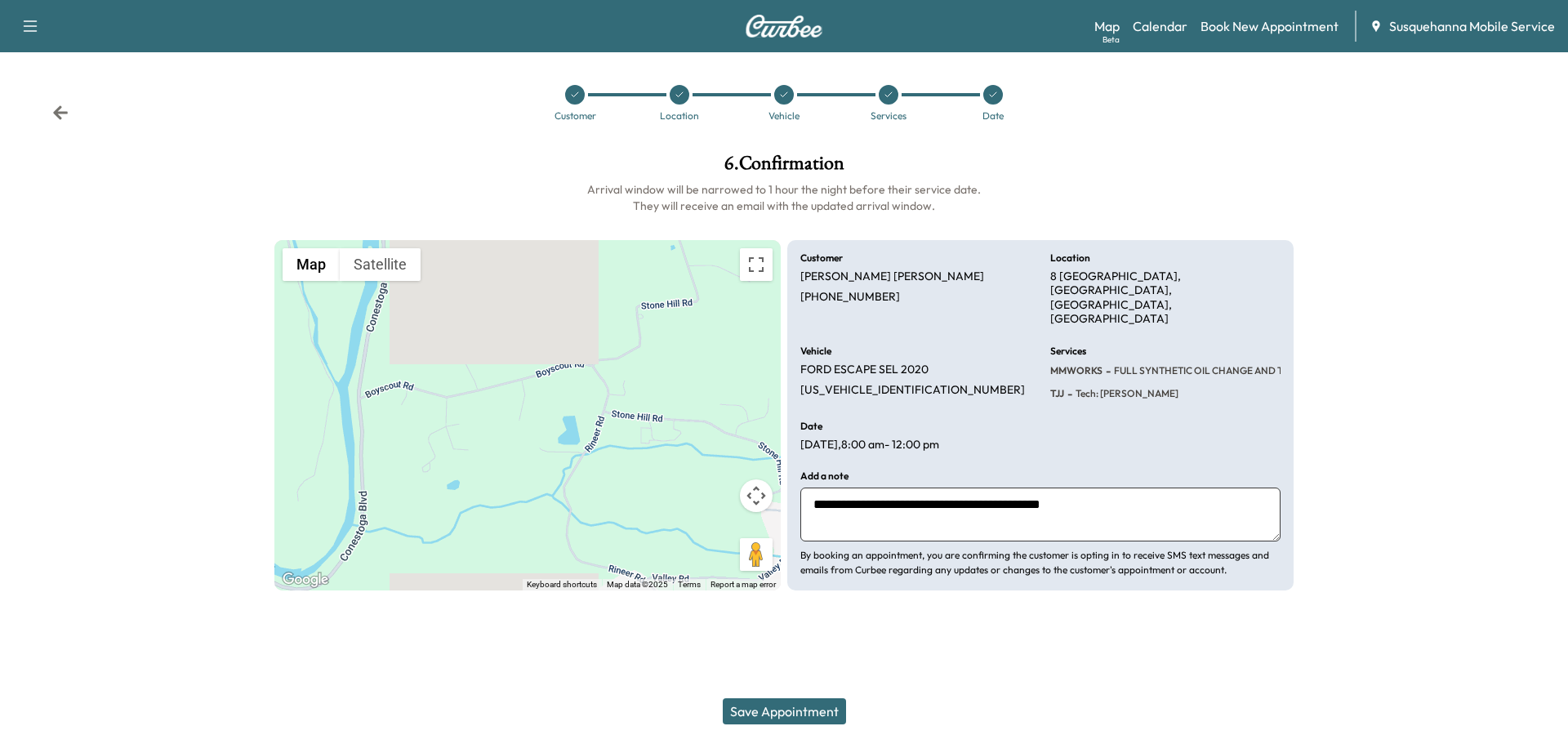
click at [1136, 487] on textarea "**********" at bounding box center [1040, 514] width 480 height 54
type textarea "**********"
click at [778, 708] on button "Save Appointment" at bounding box center [784, 711] width 123 height 26
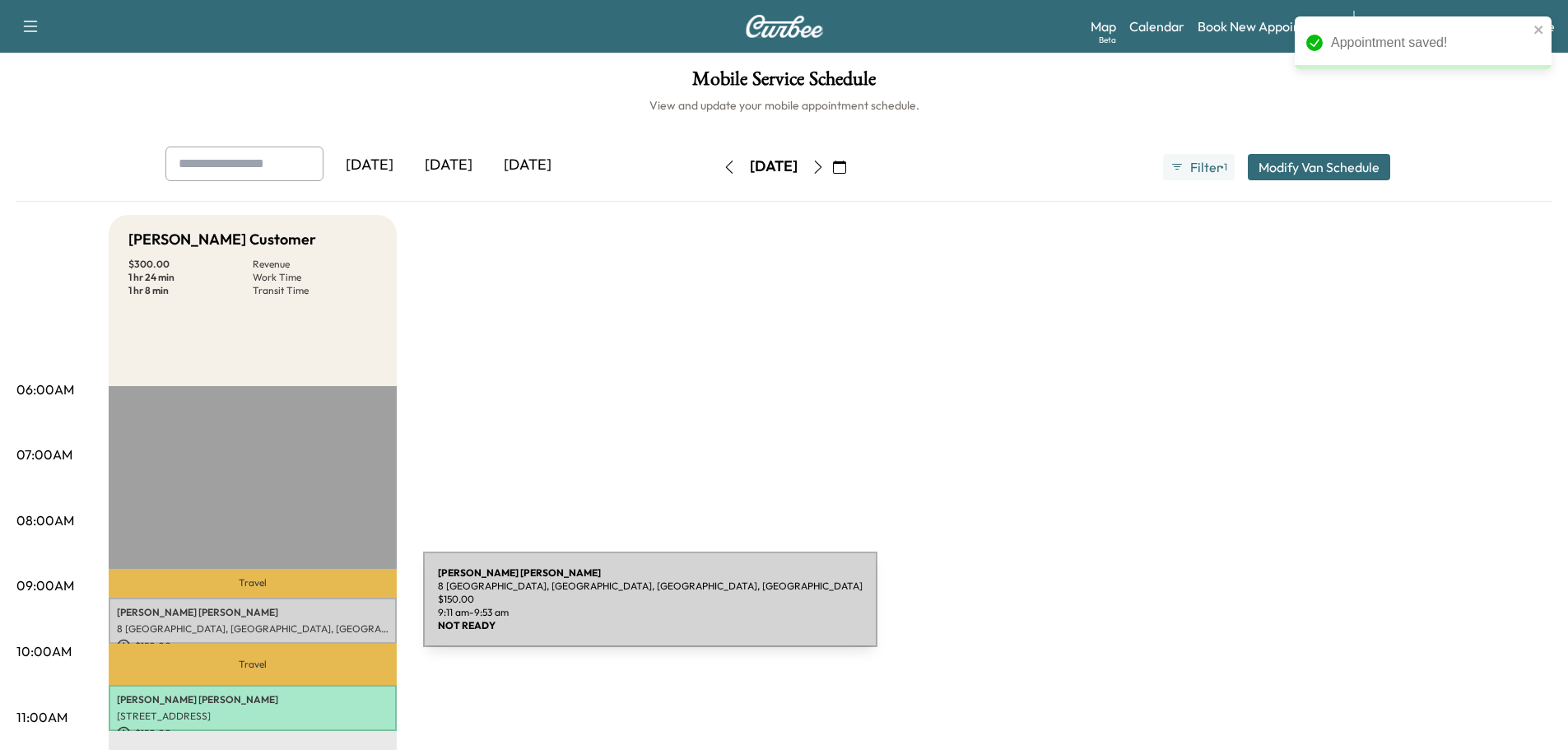
click at [247, 615] on p "[PERSON_NAME]" at bounding box center [252, 612] width 271 height 14
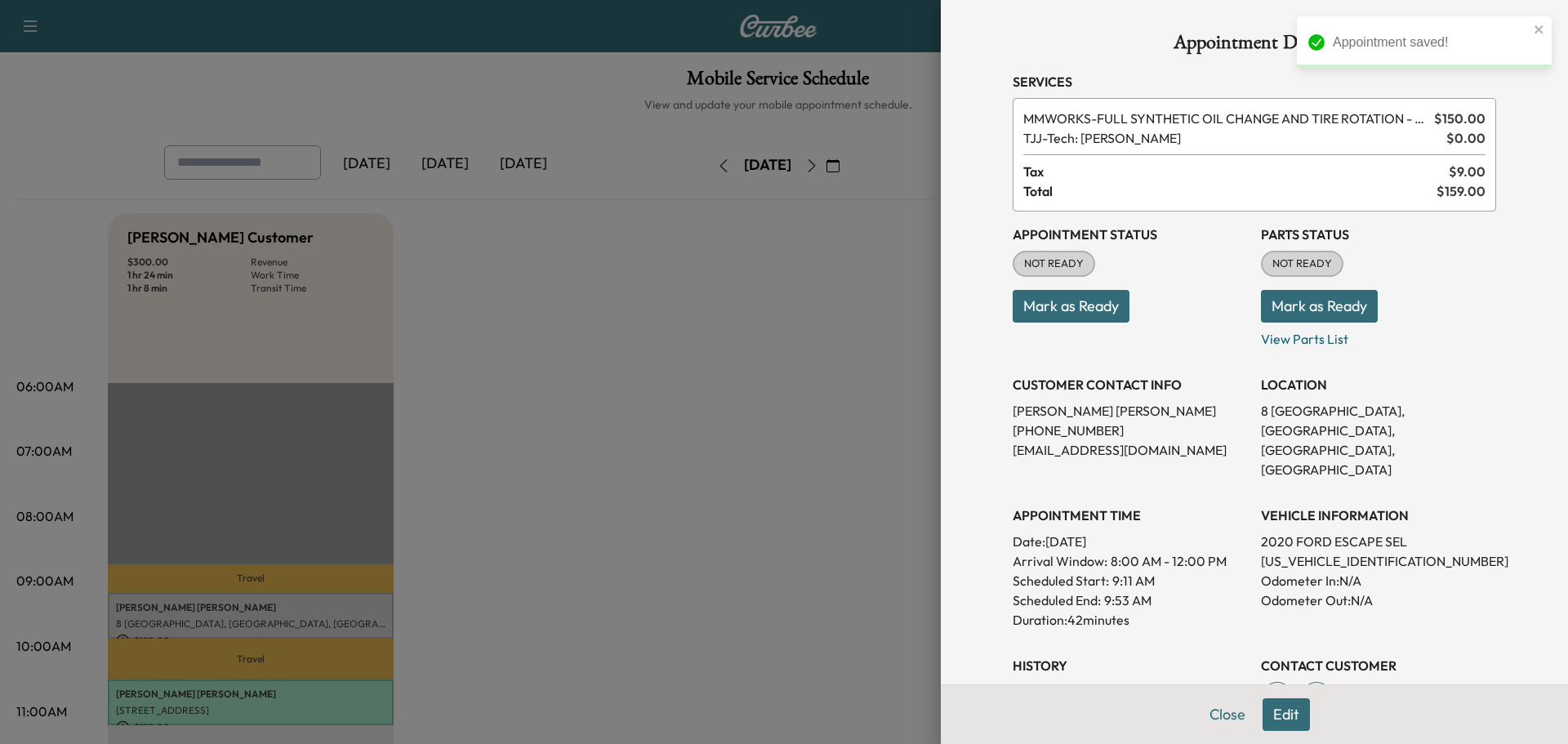
click at [1271, 308] on button "Mark as Ready" at bounding box center [1319, 306] width 117 height 32
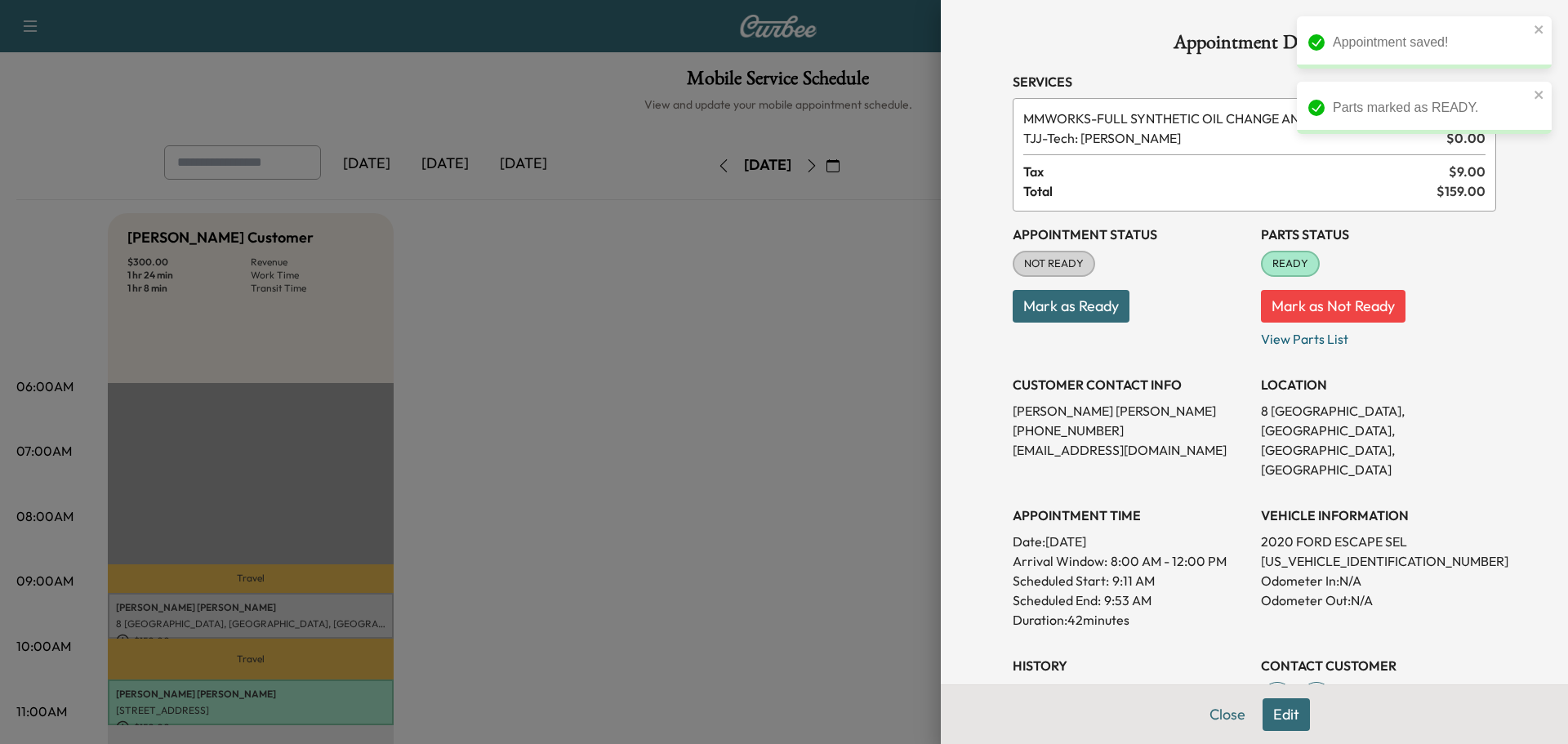
click at [1116, 319] on button "Mark as Ready" at bounding box center [1071, 306] width 117 height 32
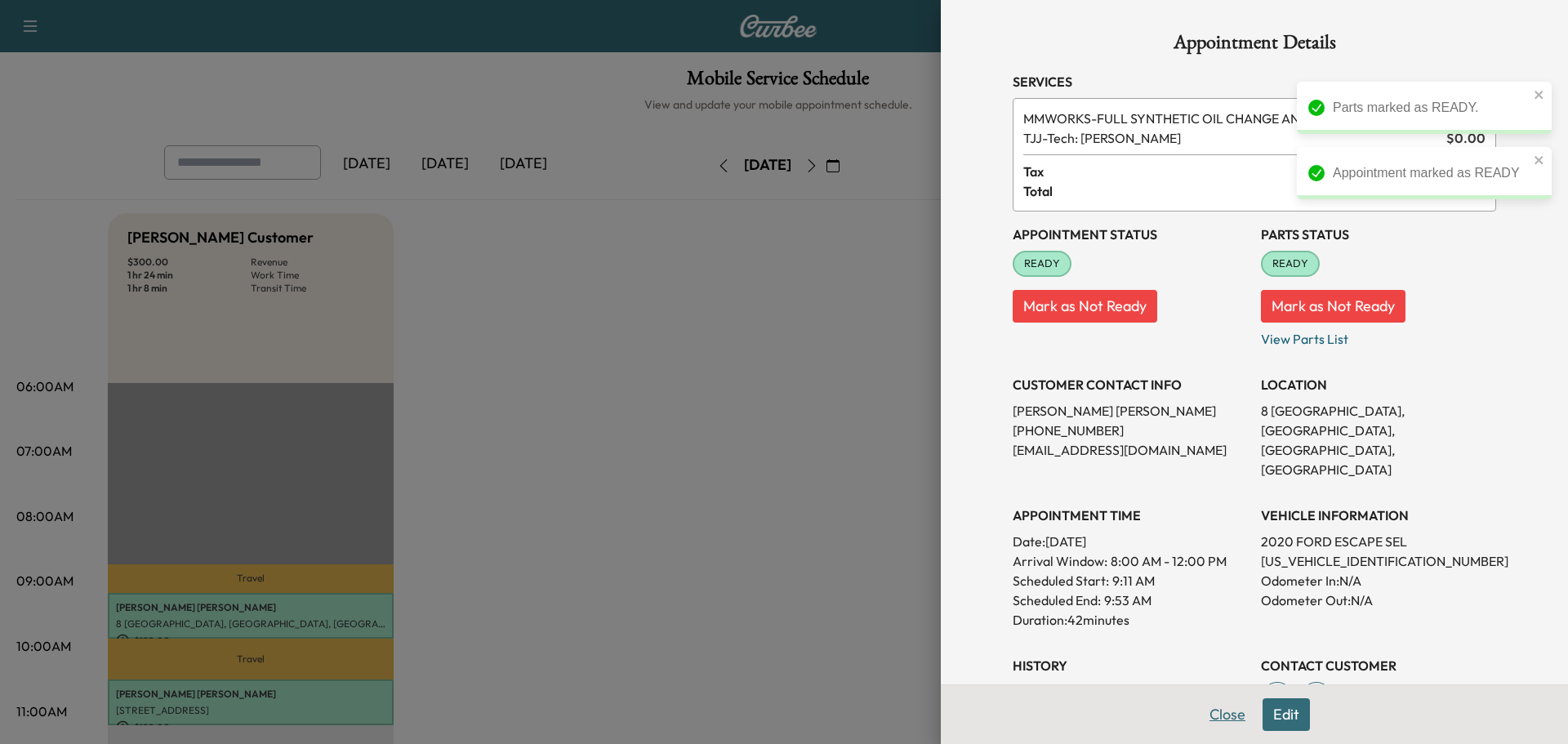
click at [1213, 712] on button "Close" at bounding box center [1228, 714] width 57 height 32
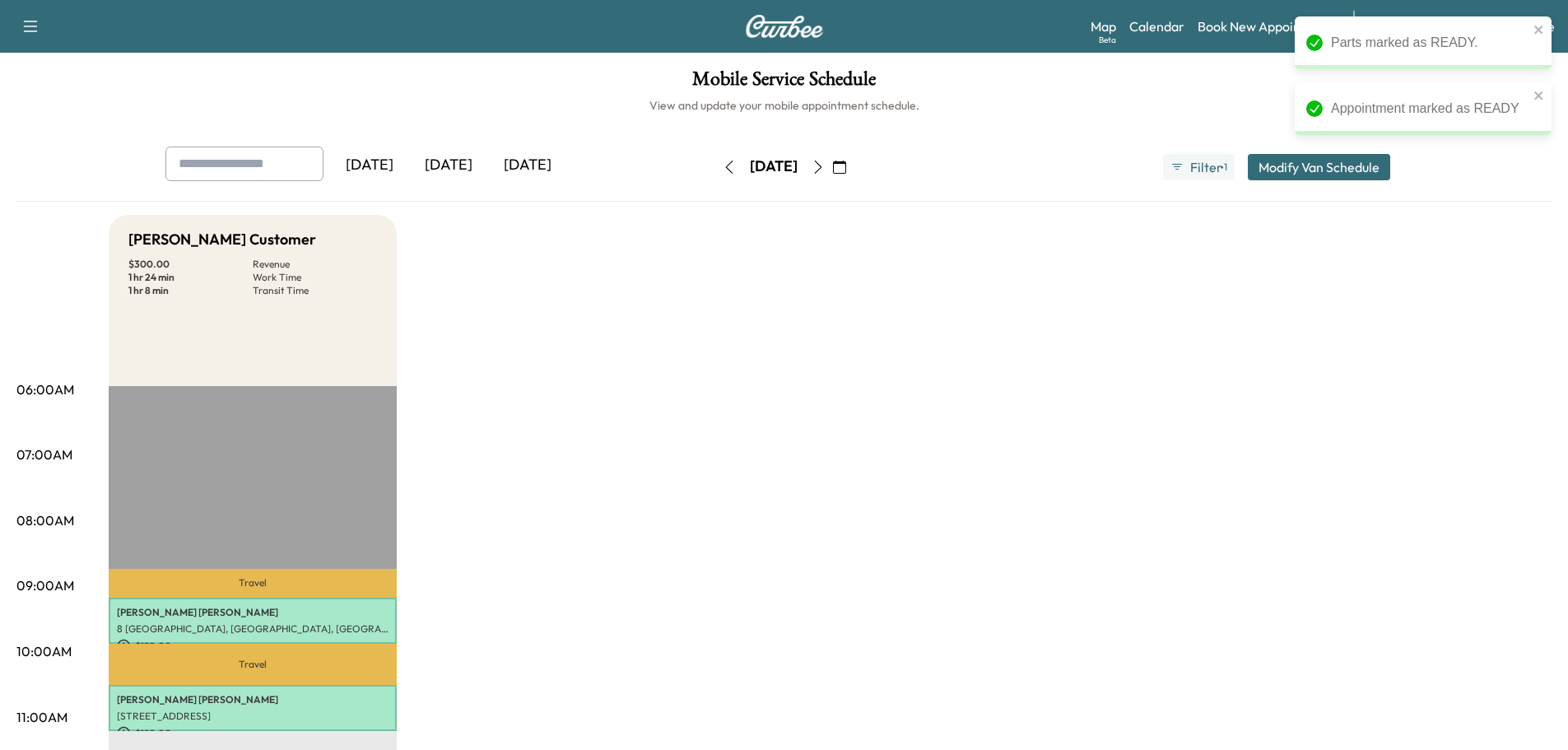
scroll to position [176, 0]
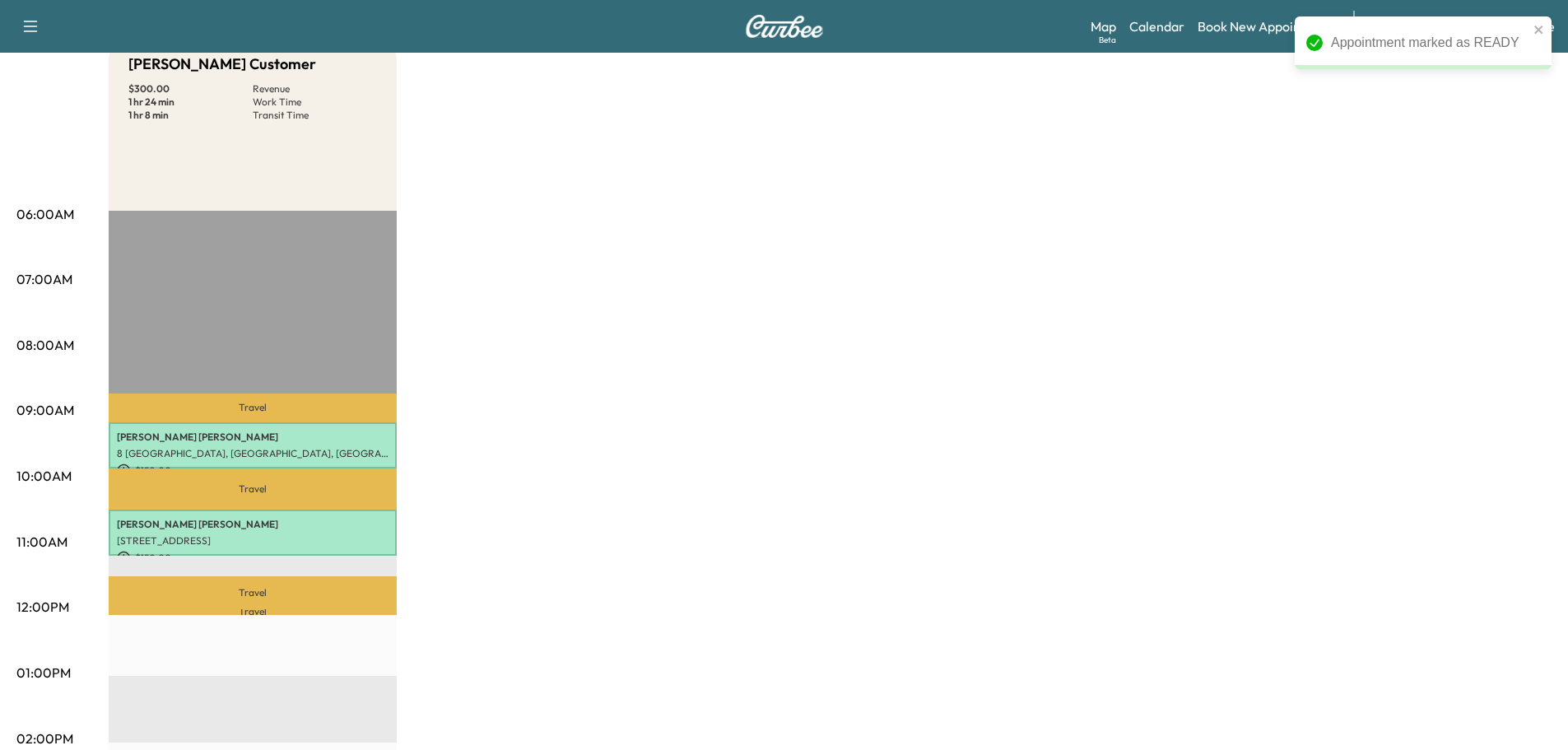
click at [693, 462] on div "[PERSON_NAME] Customer $ 300.00 Revenue 1 hr 24 min Work Time 1 hr 8 min Transi…" at bounding box center [830, 657] width 1442 height 1234
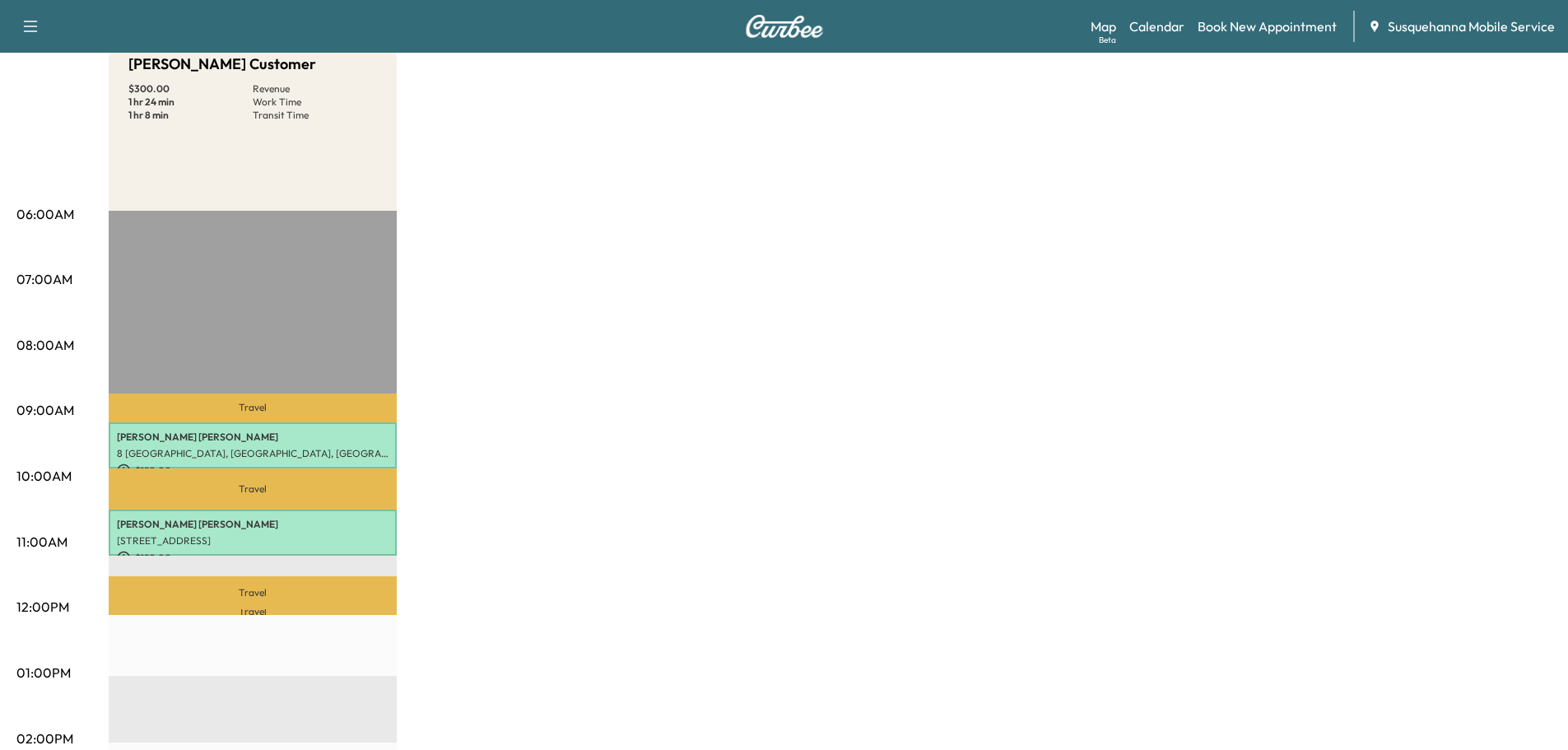
scroll to position [0, 0]
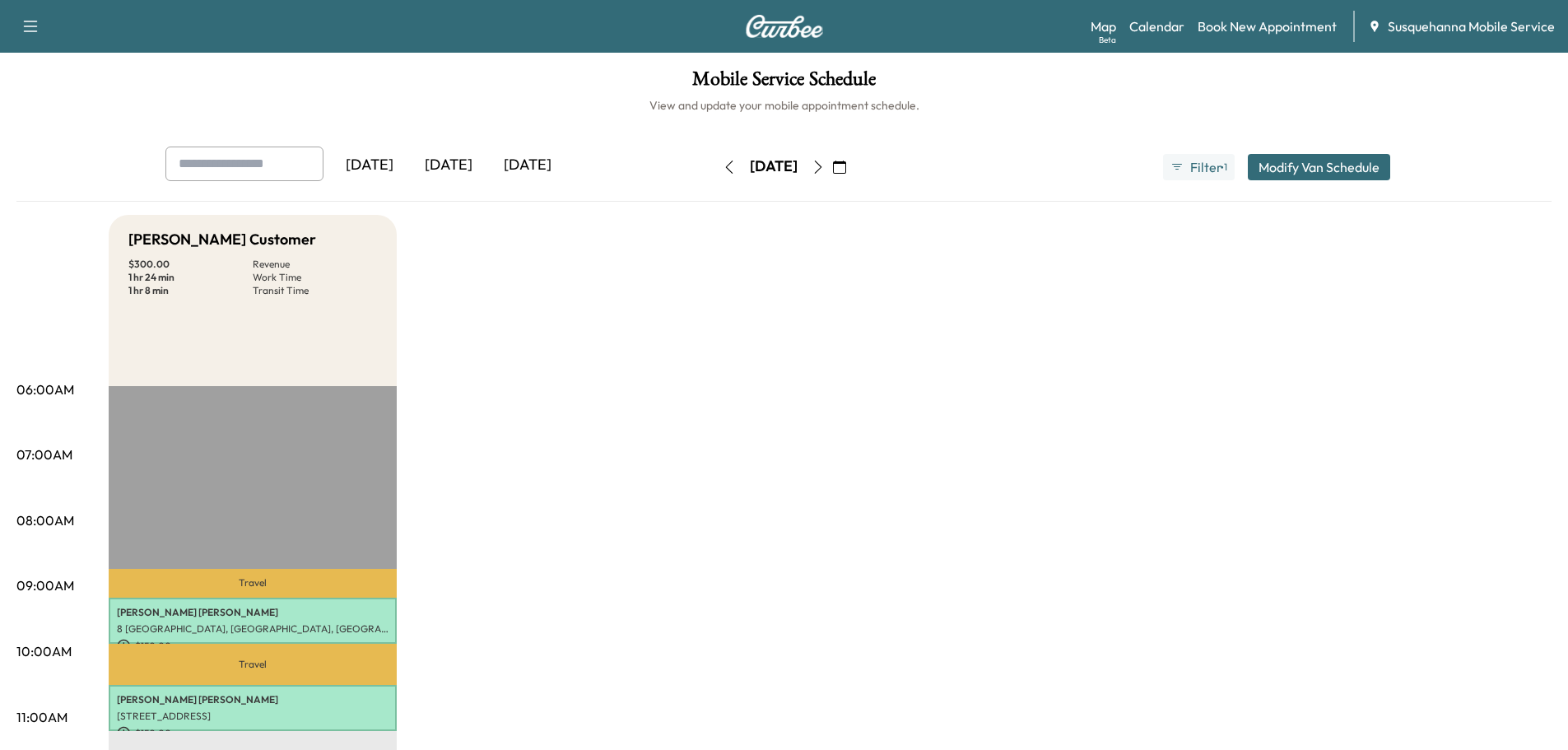
click at [822, 172] on icon "button" at bounding box center [817, 166] width 7 height 14
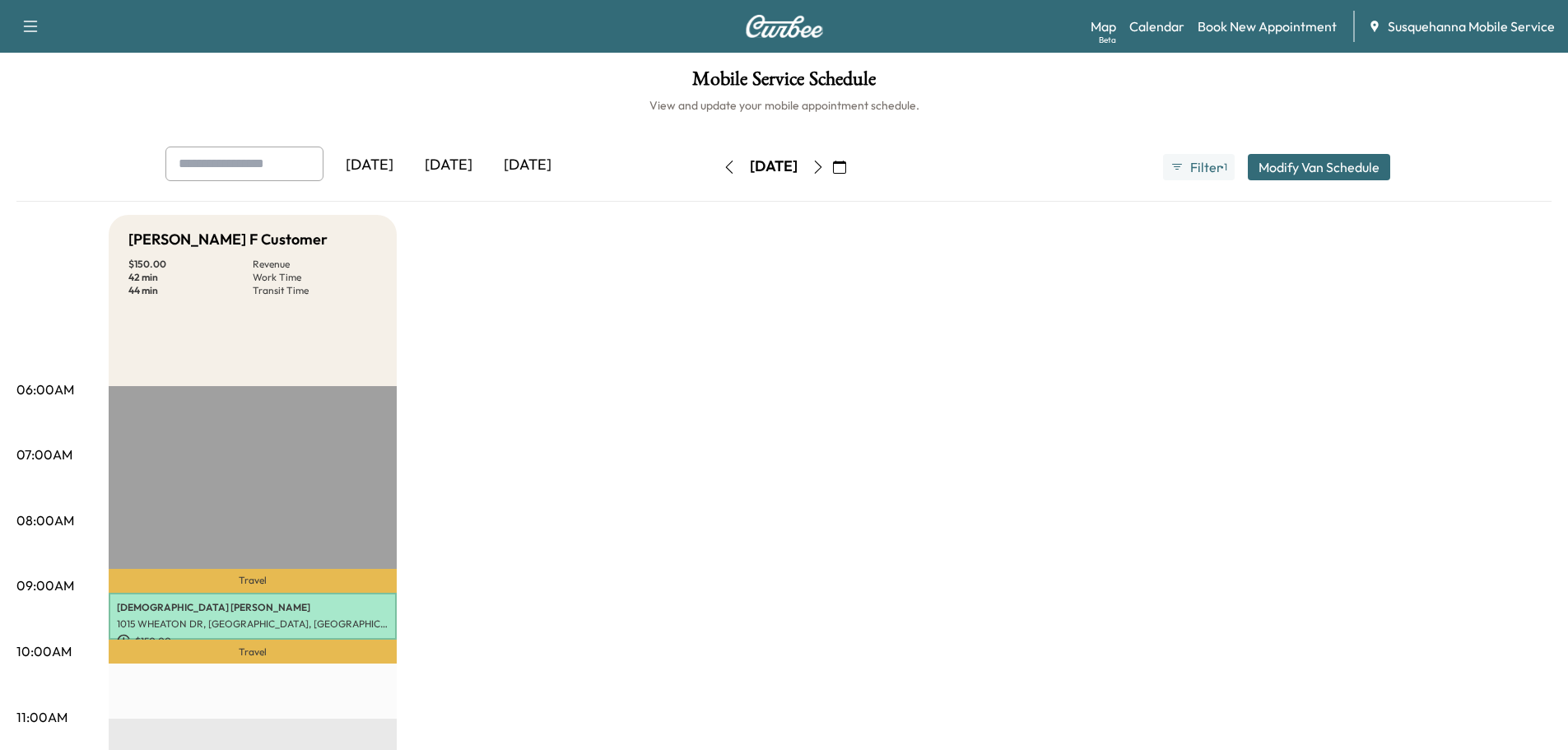
click at [832, 172] on button "button" at bounding box center [818, 166] width 28 height 26
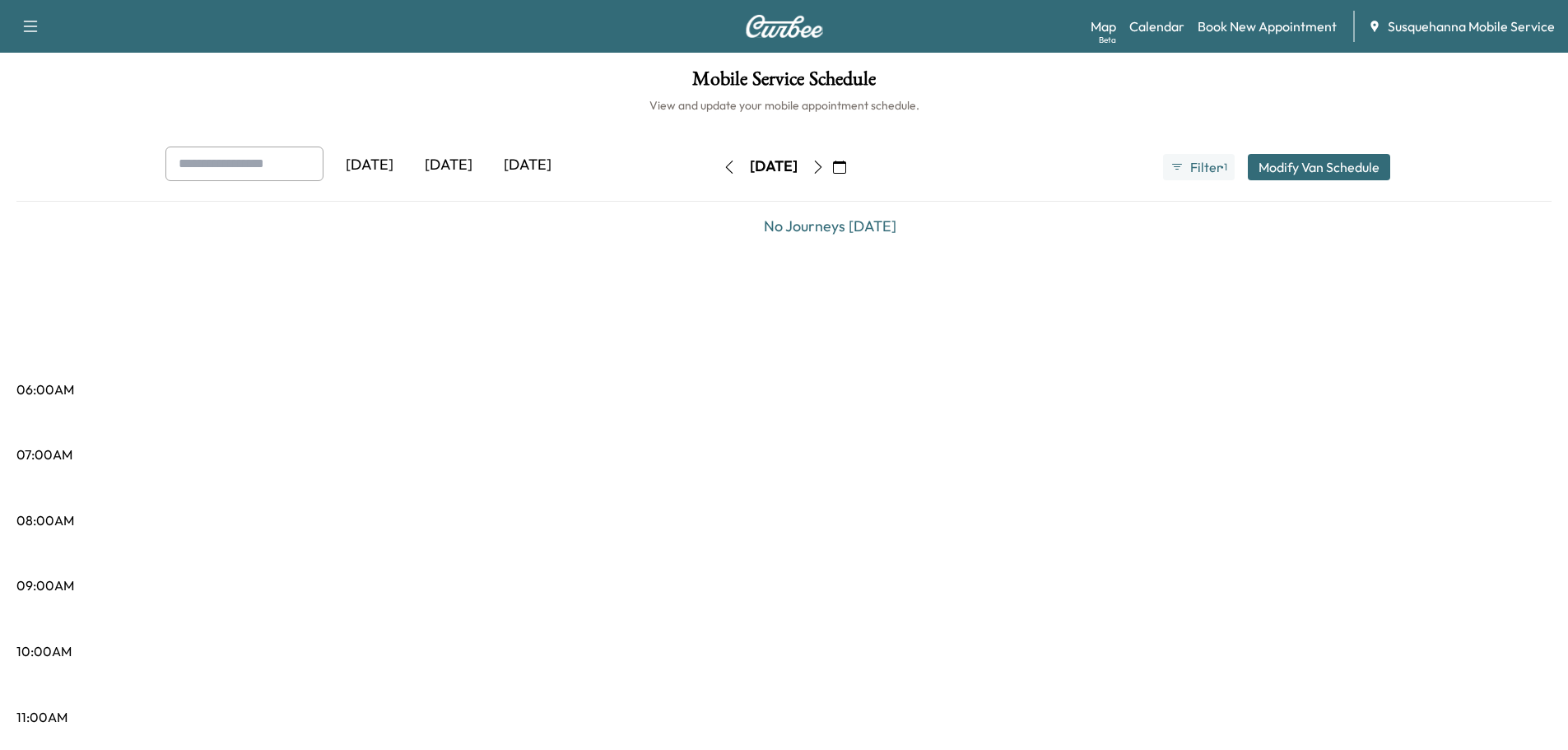
click at [715, 174] on button "button" at bounding box center [728, 166] width 28 height 26
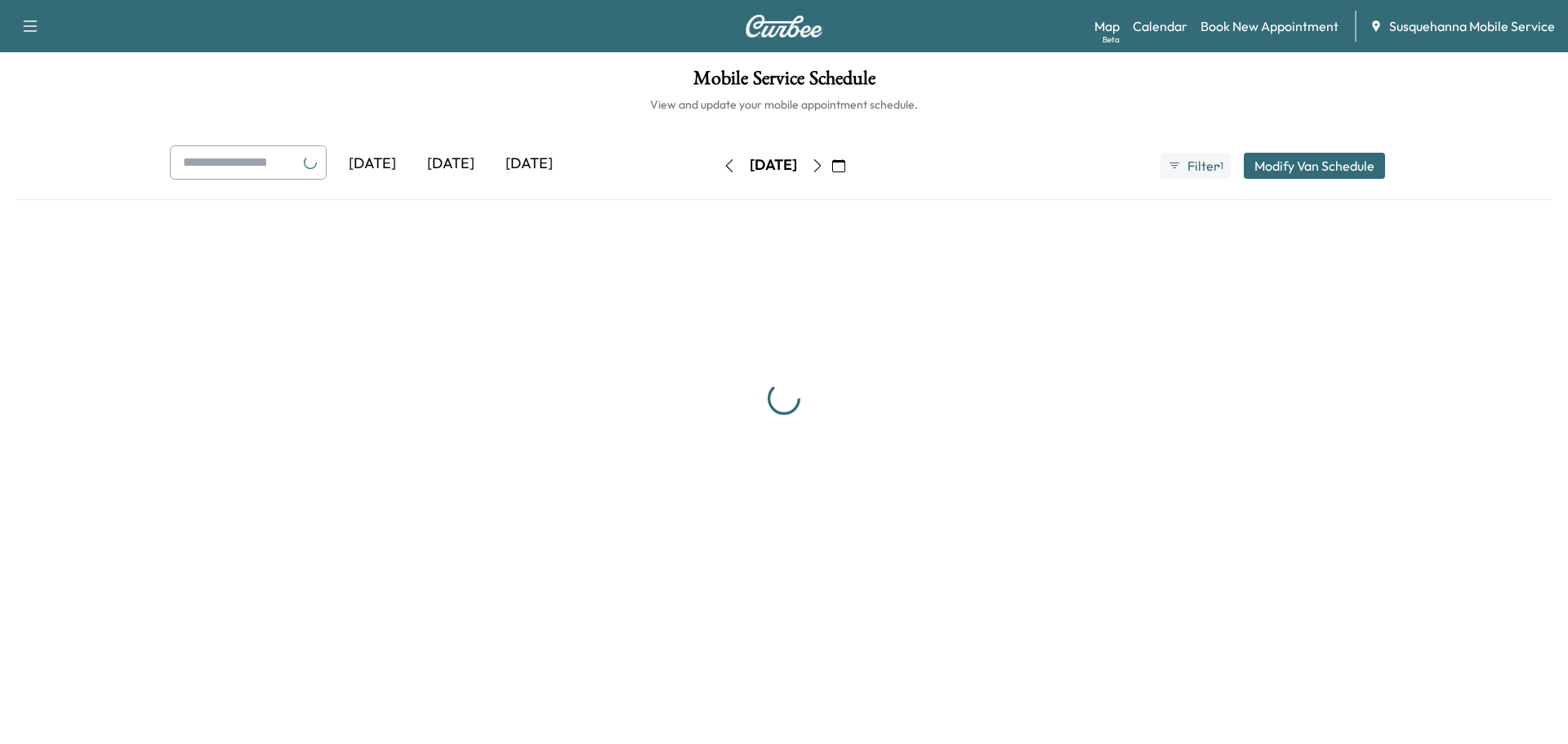
click at [716, 172] on button "button" at bounding box center [729, 165] width 28 height 26
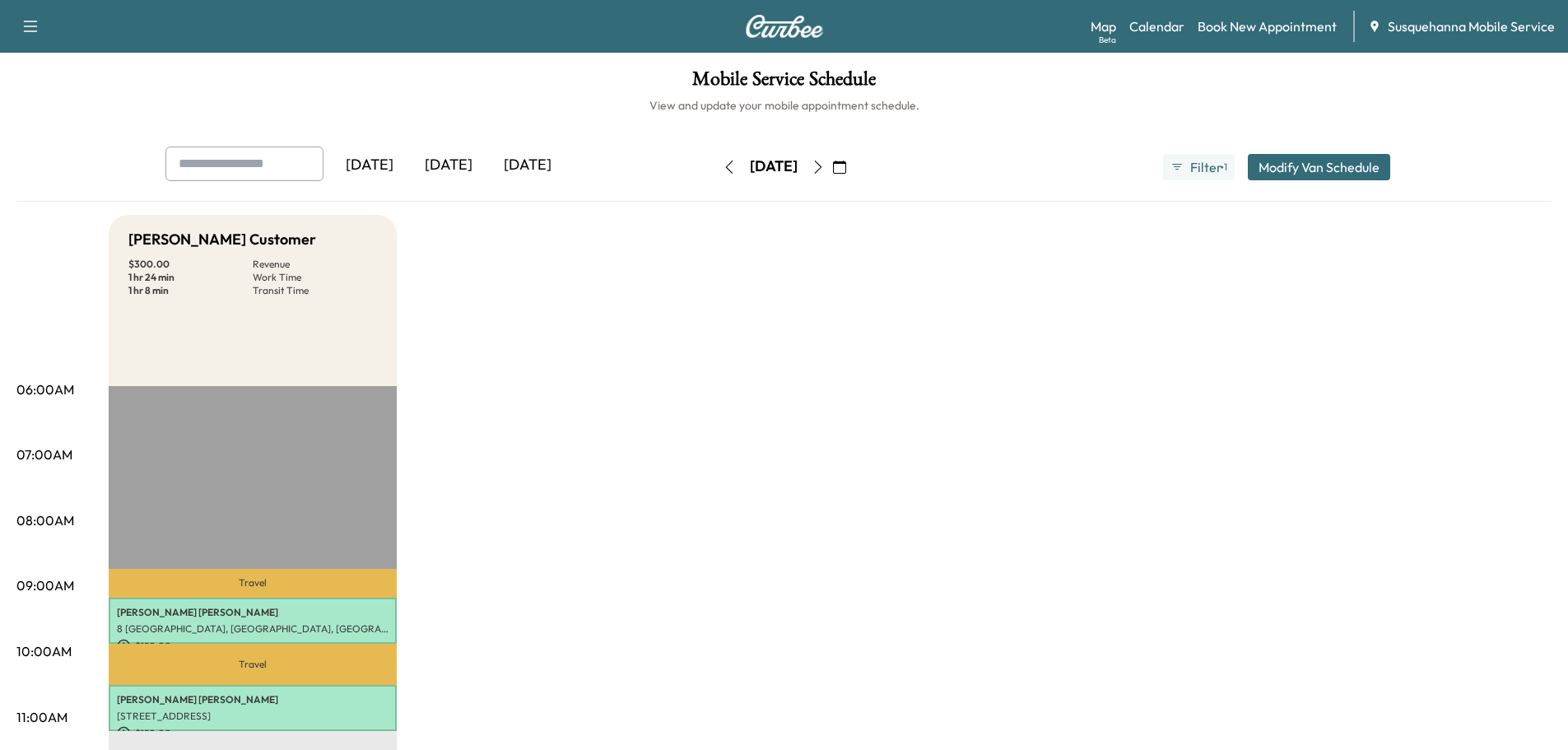
click at [715, 174] on button "button" at bounding box center [728, 166] width 28 height 26
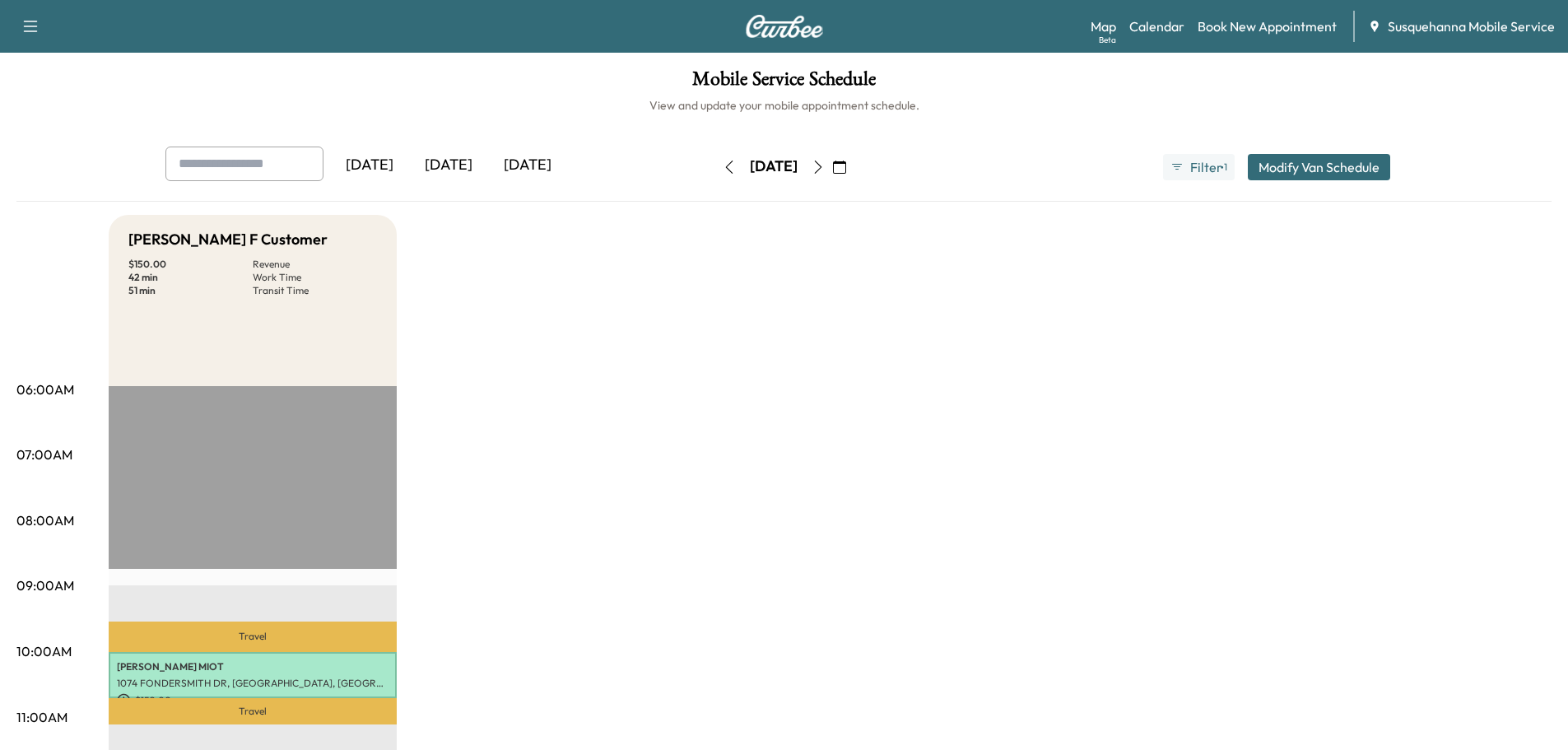
click at [715, 174] on button "button" at bounding box center [728, 166] width 28 height 26
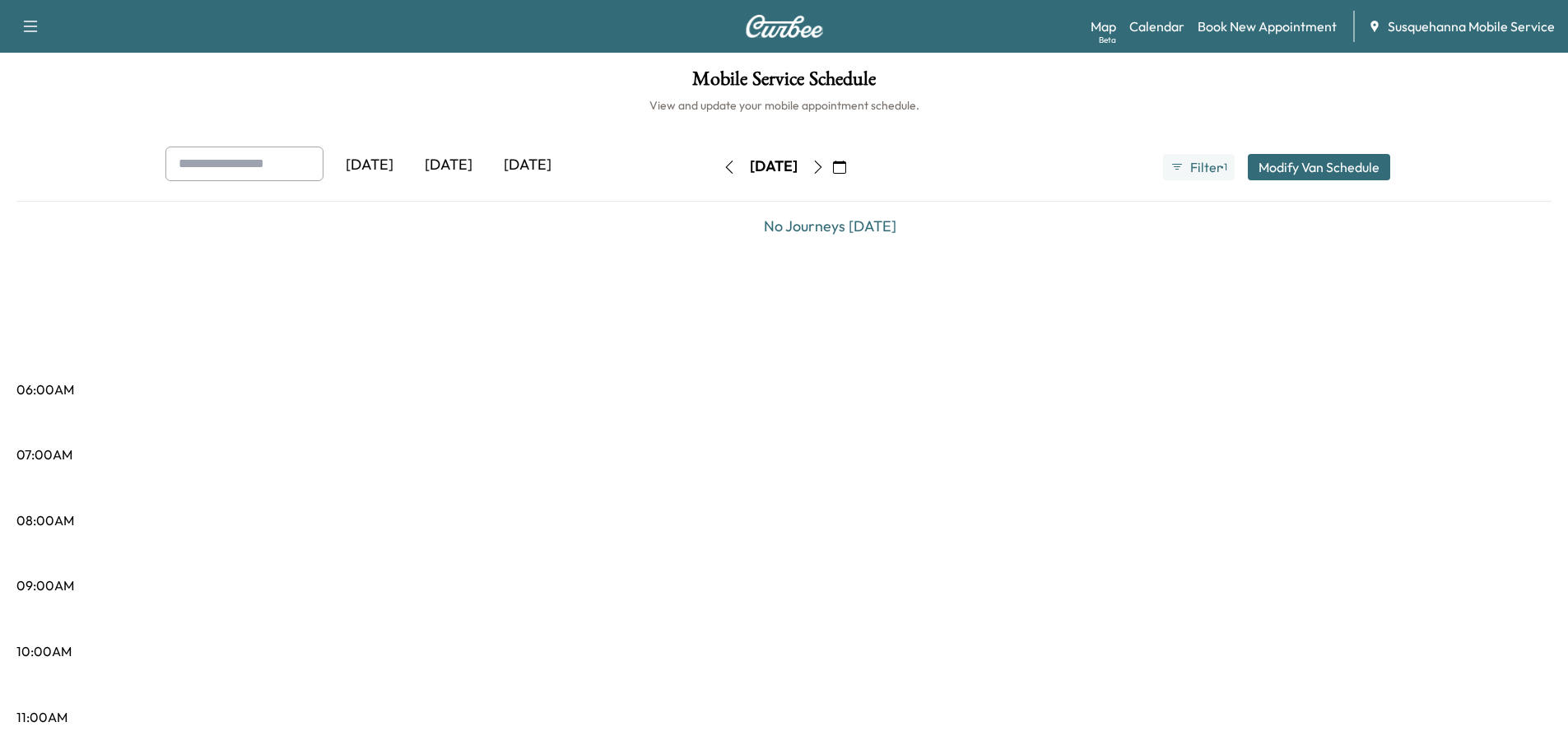
click at [715, 174] on button "button" at bounding box center [728, 166] width 28 height 26
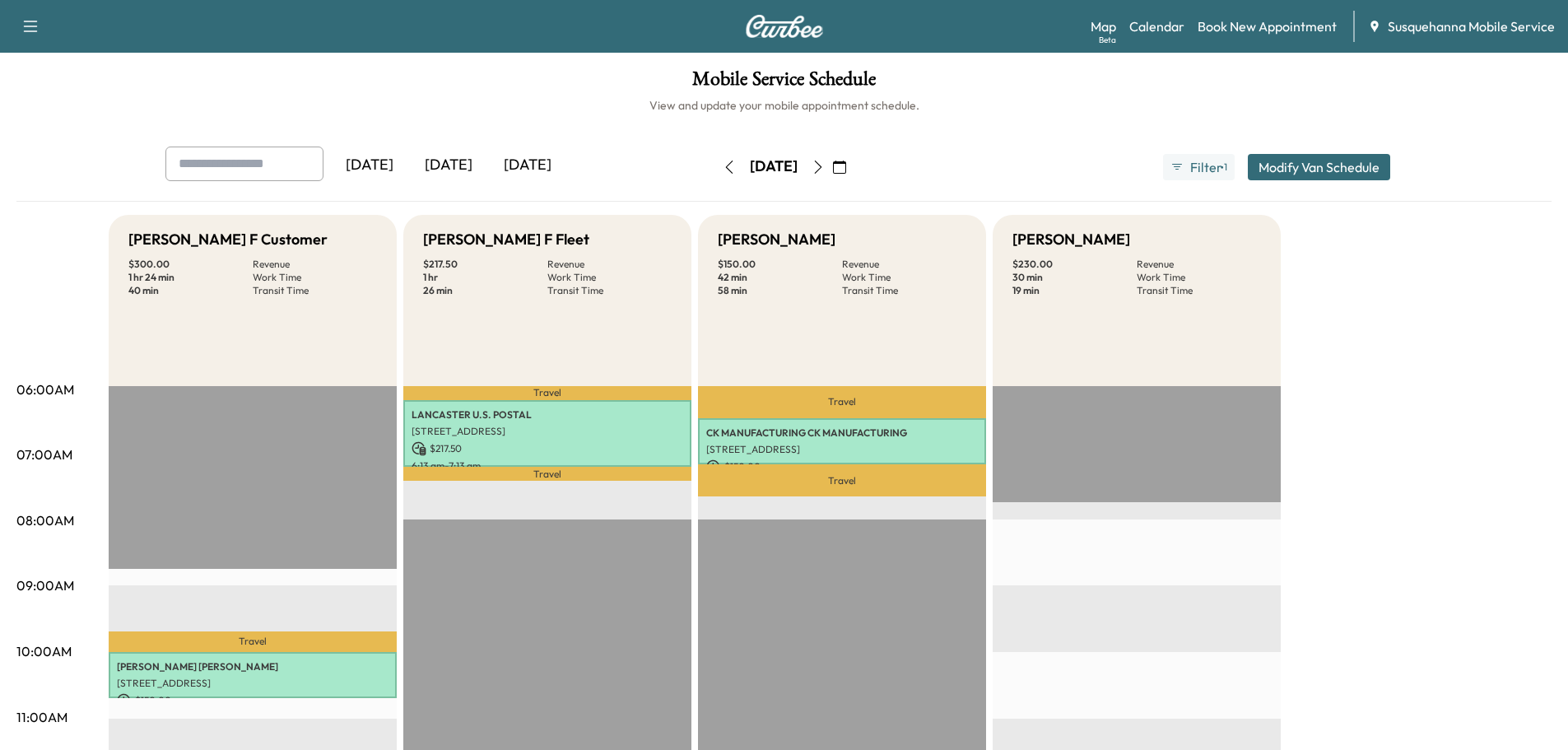
click at [723, 168] on icon "button" at bounding box center [729, 166] width 14 height 14
